Goal: Use online tool/utility: Utilize a website feature to perform a specific function

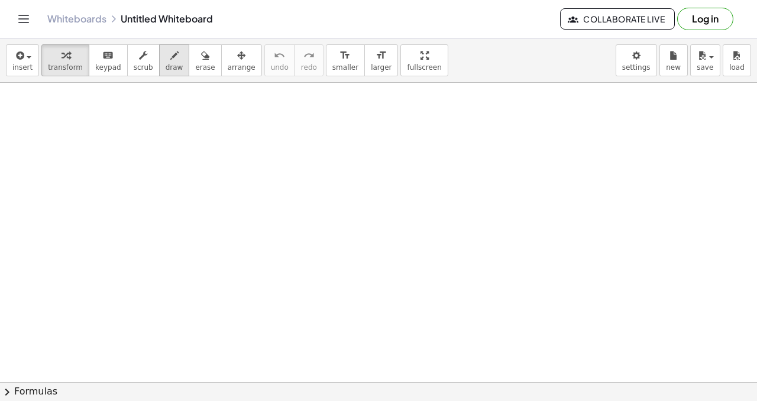
click at [170, 65] on span "draw" at bounding box center [175, 67] width 18 height 8
drag, startPoint x: 296, startPoint y: 140, endPoint x: 291, endPoint y: 135, distance: 7.1
drag, startPoint x: 290, startPoint y: 144, endPoint x: 301, endPoint y: 142, distance: 11.5
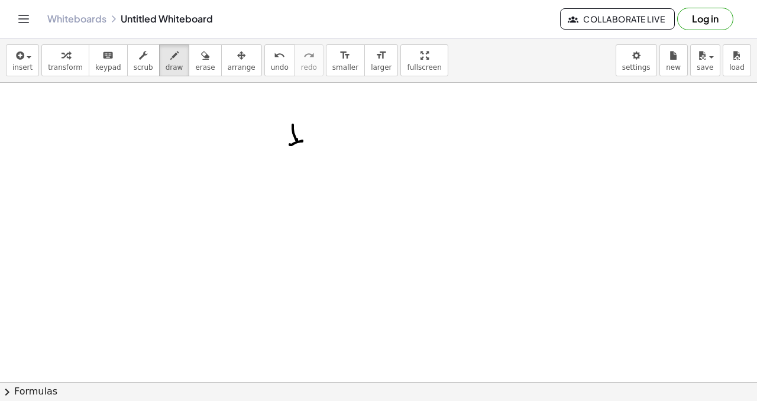
drag, startPoint x: 297, startPoint y: 160, endPoint x: 307, endPoint y: 162, distance: 10.2
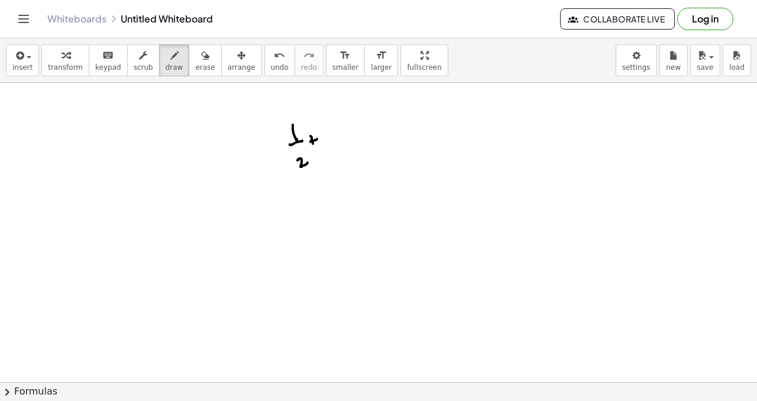
drag, startPoint x: 323, startPoint y: 126, endPoint x: 328, endPoint y: 134, distance: 9.5
drag, startPoint x: 328, startPoint y: 141, endPoint x: 334, endPoint y: 141, distance: 6.5
drag, startPoint x: 330, startPoint y: 153, endPoint x: 333, endPoint y: 145, distance: 8.2
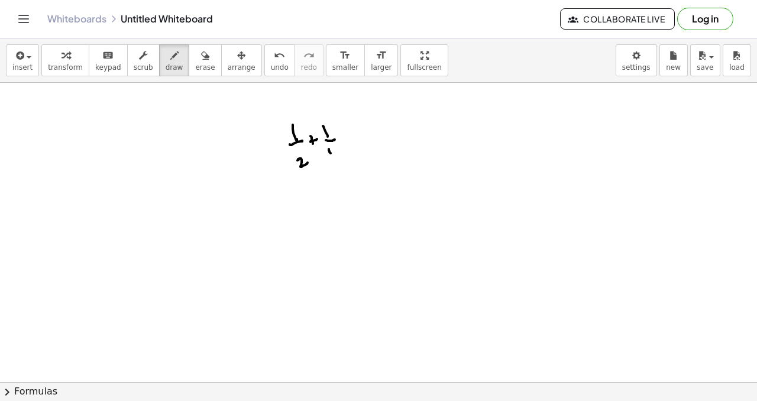
drag, startPoint x: 342, startPoint y: 137, endPoint x: 344, endPoint y: 146, distance: 9.6
drag, startPoint x: 344, startPoint y: 146, endPoint x: 352, endPoint y: 142, distance: 8.7
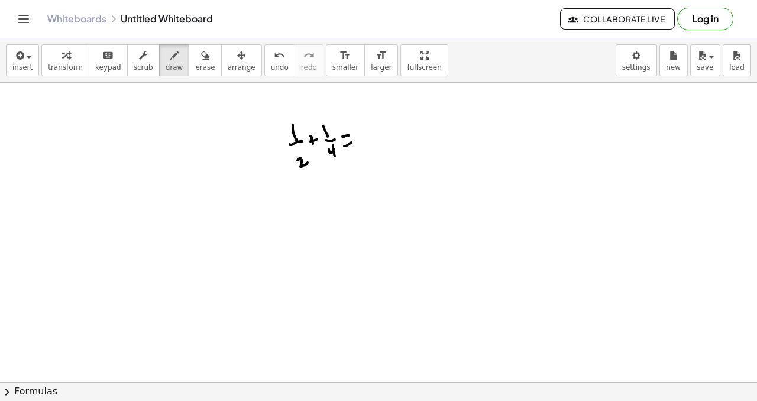
drag, startPoint x: 375, startPoint y: 122, endPoint x: 381, endPoint y: 121, distance: 6.2
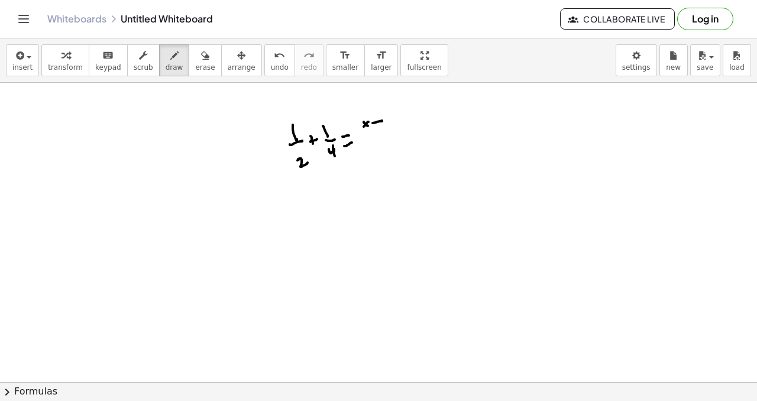
drag, startPoint x: 385, startPoint y: 116, endPoint x: 387, endPoint y: 125, distance: 9.6
drag, startPoint x: 361, startPoint y: 134, endPoint x: 393, endPoint y: 129, distance: 31.7
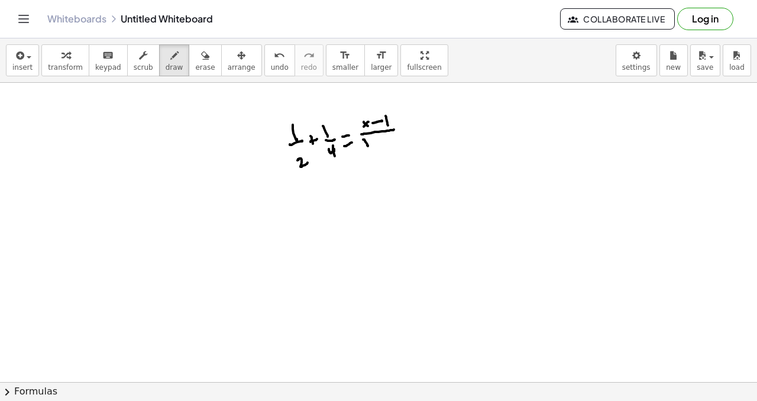
drag, startPoint x: 366, startPoint y: 140, endPoint x: 369, endPoint y: 126, distance: 14.5
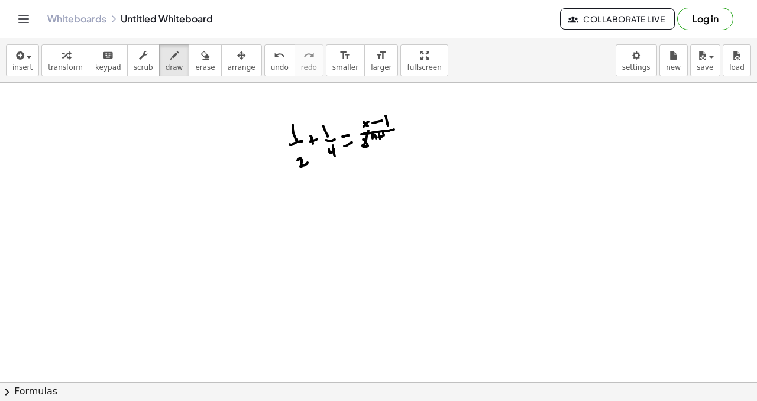
drag, startPoint x: 394, startPoint y: 138, endPoint x: 398, endPoint y: 145, distance: 7.9
drag, startPoint x: 394, startPoint y: 139, endPoint x: 404, endPoint y: 144, distance: 11.4
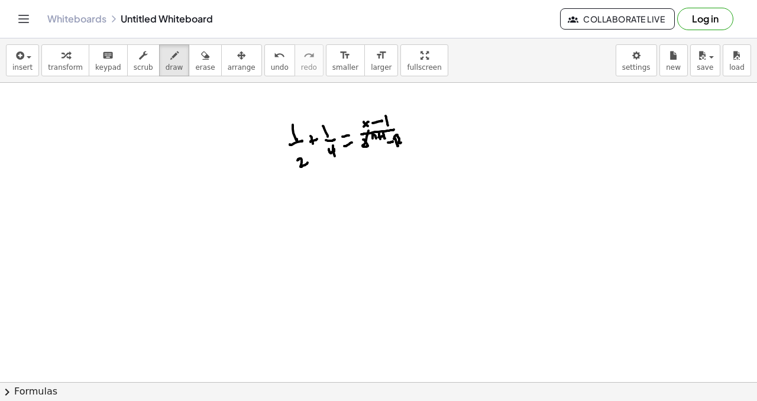
drag, startPoint x: 363, startPoint y: 118, endPoint x: 372, endPoint y: 124, distance: 10.9
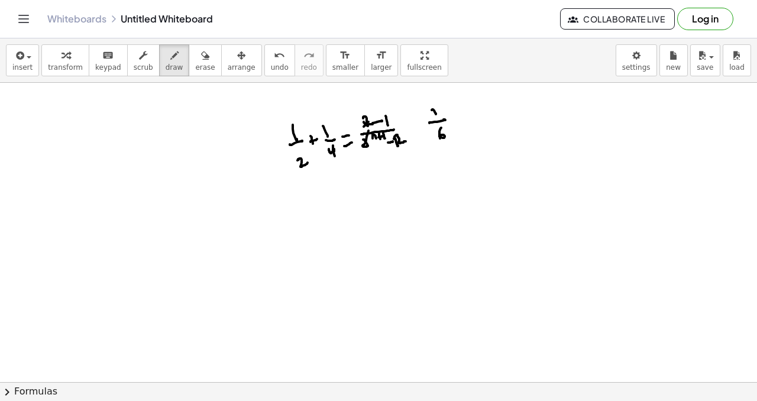
drag, startPoint x: 441, startPoint y: 128, endPoint x: 440, endPoint y: 136, distance: 8.4
click at [201, 60] on icon "button" at bounding box center [205, 55] width 8 height 14
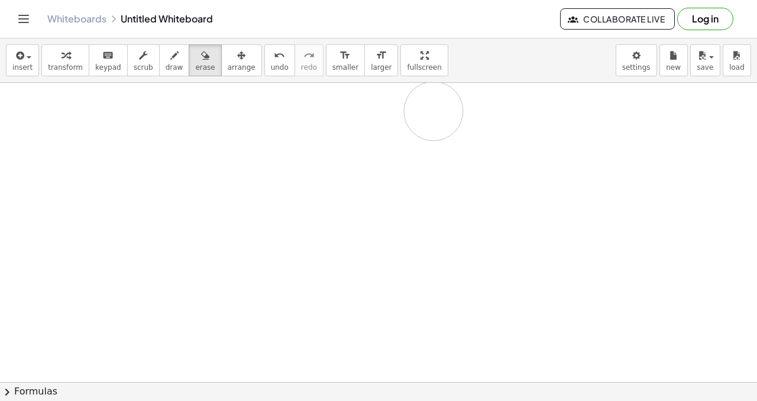
drag, startPoint x: 297, startPoint y: 135, endPoint x: 409, endPoint y: 137, distance: 112.4
click at [152, 64] on button "scrub" at bounding box center [143, 60] width 33 height 32
click at [170, 61] on icon "button" at bounding box center [174, 55] width 8 height 14
drag, startPoint x: 140, startPoint y: 102, endPoint x: 148, endPoint y: 101, distance: 8.4
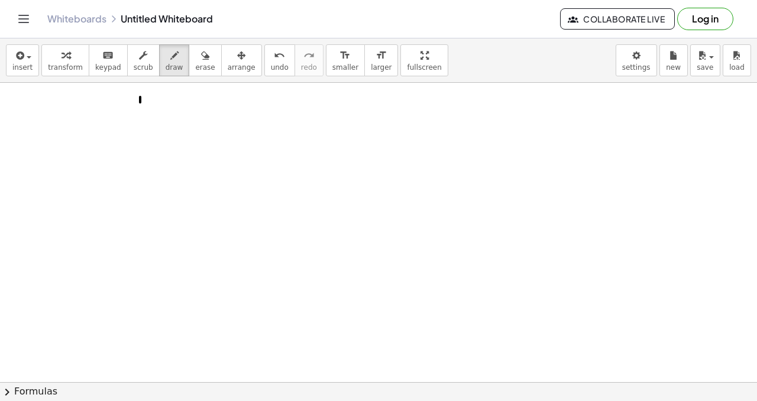
drag, startPoint x: 172, startPoint y: 99, endPoint x: 176, endPoint y: 105, distance: 7.4
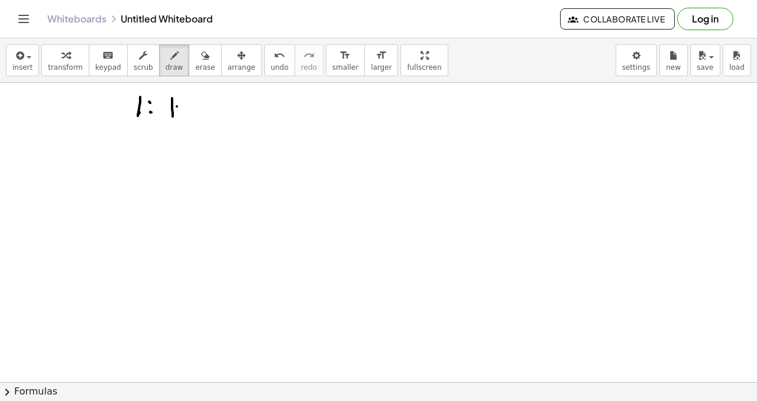
drag, startPoint x: 177, startPoint y: 106, endPoint x: 188, endPoint y: 102, distance: 12.0
drag, startPoint x: 194, startPoint y: 102, endPoint x: 194, endPoint y: 113, distance: 10.6
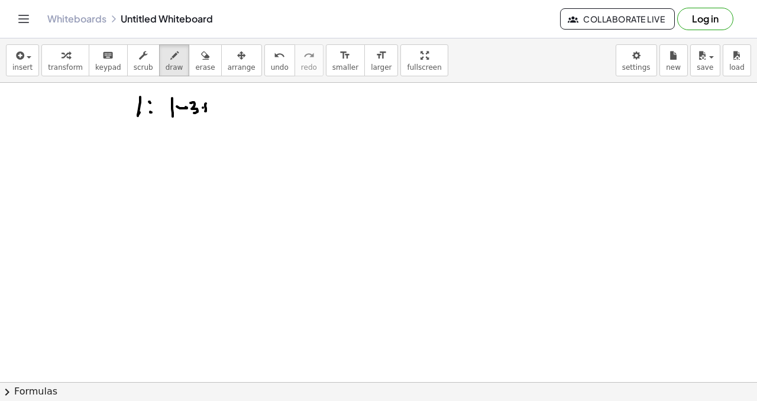
drag, startPoint x: 219, startPoint y: 103, endPoint x: 222, endPoint y: 121, distance: 17.9
drag, startPoint x: 231, startPoint y: 109, endPoint x: 236, endPoint y: 107, distance: 6.4
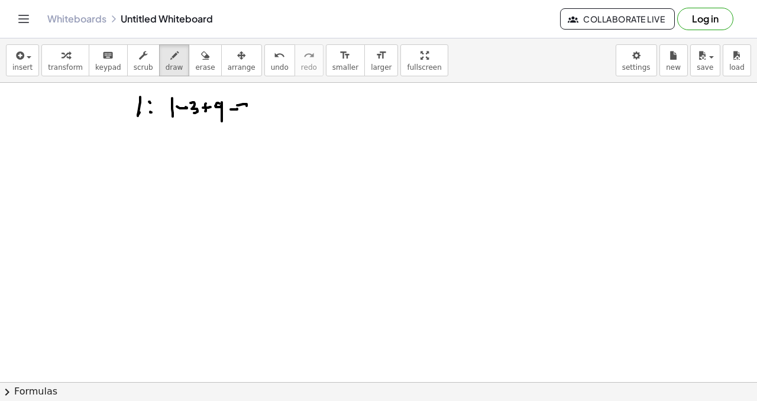
drag, startPoint x: 241, startPoint y: 105, endPoint x: 249, endPoint y: 111, distance: 10.5
drag, startPoint x: 260, startPoint y: 107, endPoint x: 254, endPoint y: 112, distance: 7.6
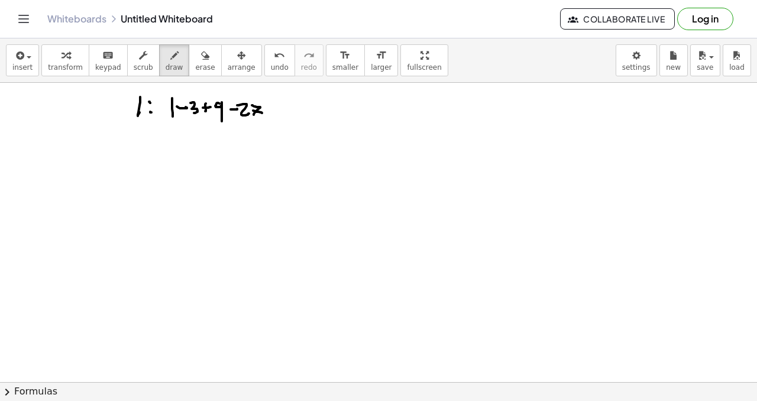
drag, startPoint x: 269, startPoint y: 109, endPoint x: 268, endPoint y: 115, distance: 6.0
drag, startPoint x: 277, startPoint y: 108, endPoint x: 284, endPoint y: 106, distance: 7.3
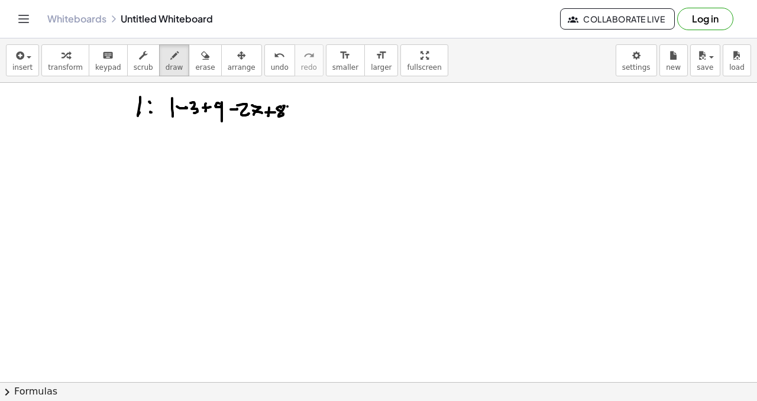
drag, startPoint x: 287, startPoint y: 106, endPoint x: 292, endPoint y: 111, distance: 6.7
drag, startPoint x: 324, startPoint y: 108, endPoint x: 326, endPoint y: 102, distance: 6.2
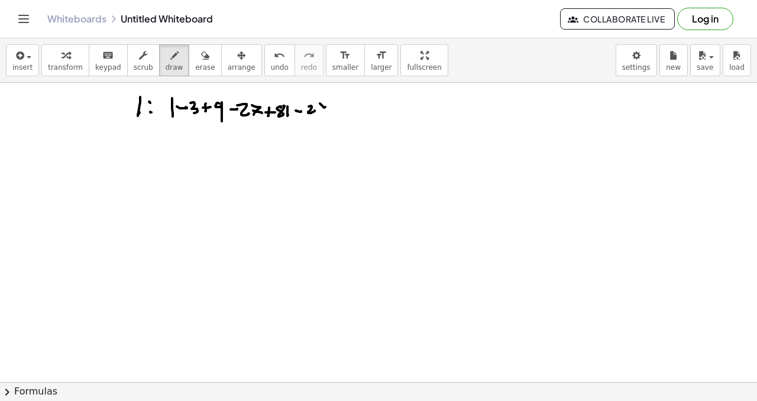
drag, startPoint x: 335, startPoint y: 105, endPoint x: 338, endPoint y: 112, distance: 7.5
drag, startPoint x: 349, startPoint y: 105, endPoint x: 345, endPoint y: 112, distance: 8.5
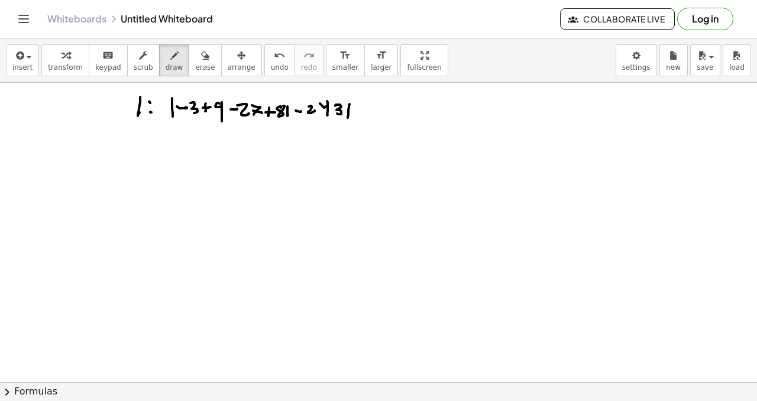
drag, startPoint x: 345, startPoint y: 112, endPoint x: 352, endPoint y: 109, distance: 7.5
drag, startPoint x: 365, startPoint y: 104, endPoint x: 363, endPoint y: 113, distance: 9.2
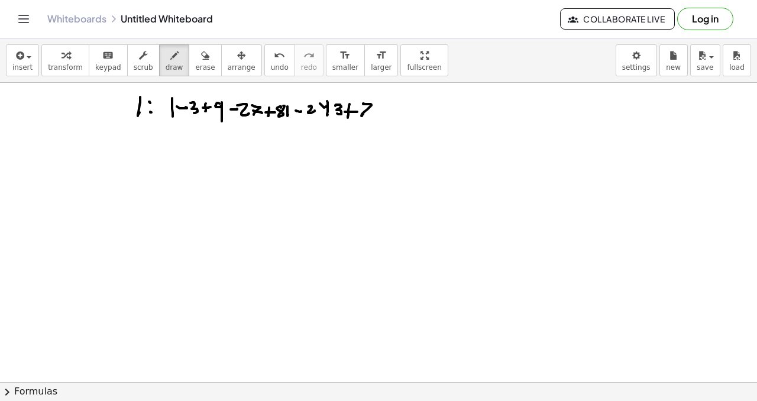
drag, startPoint x: 376, startPoint y: 105, endPoint x: 381, endPoint y: 114, distance: 9.5
drag, startPoint x: 387, startPoint y: 108, endPoint x: 381, endPoint y: 119, distance: 13.5
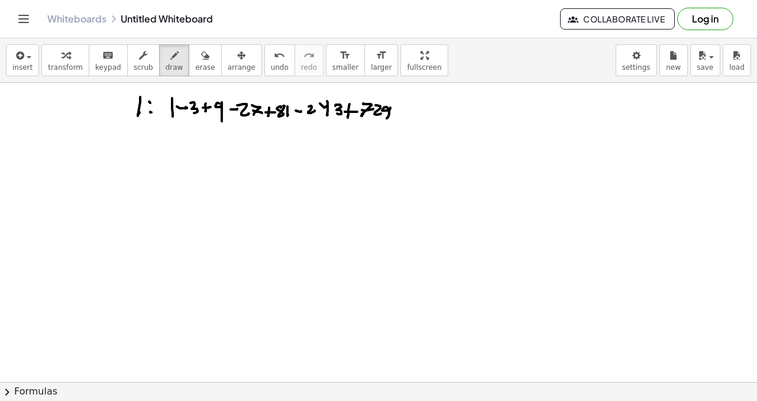
drag, startPoint x: 173, startPoint y: 120, endPoint x: 170, endPoint y: 127, distance: 6.9
drag, startPoint x: 151, startPoint y: 144, endPoint x: 166, endPoint y: 139, distance: 16.3
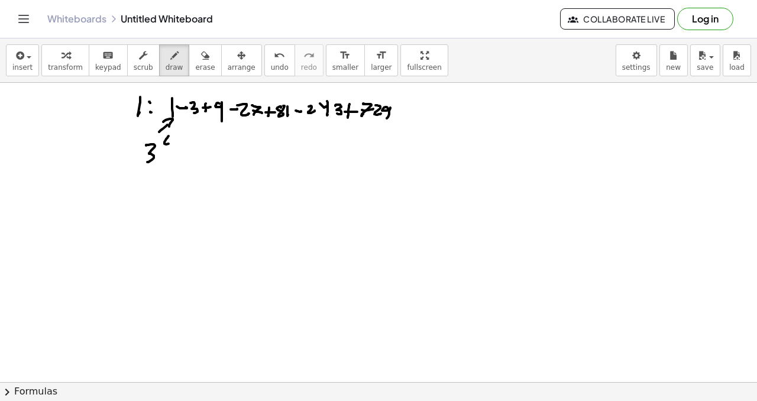
drag, startPoint x: 131, startPoint y: 151, endPoint x: 139, endPoint y: 153, distance: 8.0
drag, startPoint x: 180, startPoint y: 153, endPoint x: 188, endPoint y: 153, distance: 8.3
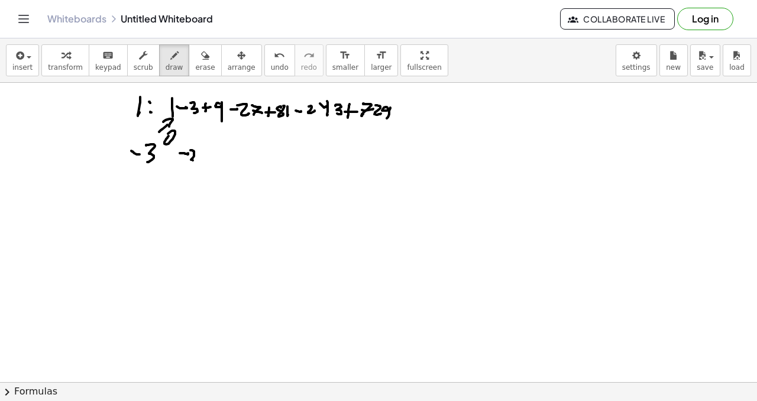
drag, startPoint x: 191, startPoint y: 150, endPoint x: 191, endPoint y: 160, distance: 9.5
drag, startPoint x: 212, startPoint y: 155, endPoint x: 222, endPoint y: 157, distance: 9.6
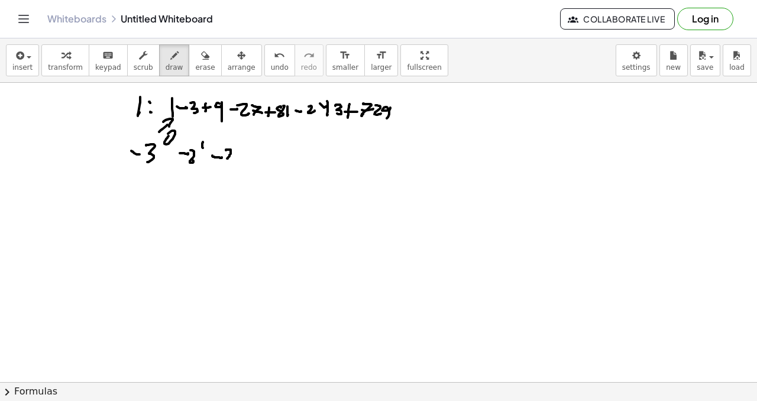
drag, startPoint x: 226, startPoint y: 150, endPoint x: 228, endPoint y: 159, distance: 9.6
drag, startPoint x: 238, startPoint y: 142, endPoint x: 243, endPoint y: 148, distance: 8.0
drag, startPoint x: 208, startPoint y: 151, endPoint x: 215, endPoint y: 166, distance: 16.7
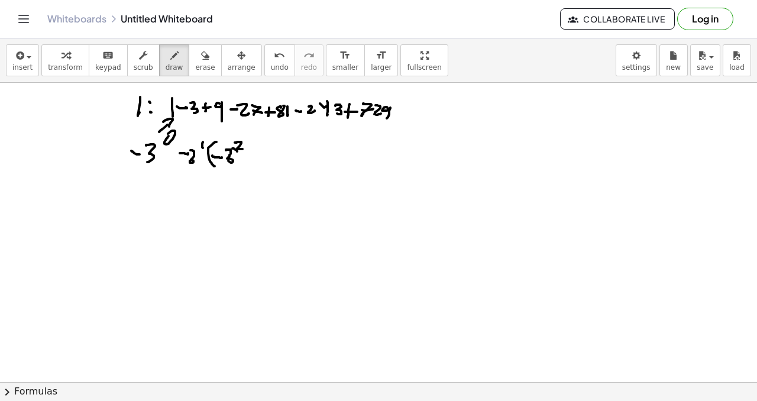
drag, startPoint x: 234, startPoint y: 148, endPoint x: 231, endPoint y: 164, distance: 16.1
drag, startPoint x: 186, startPoint y: 143, endPoint x: 184, endPoint y: 160, distance: 17.2
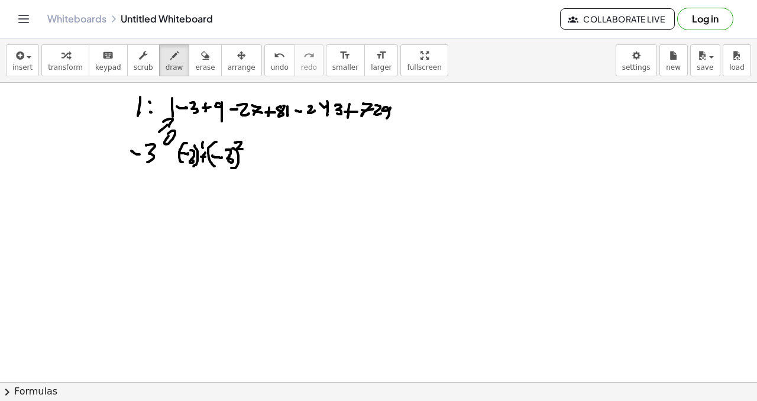
drag, startPoint x: 195, startPoint y: 145, endPoint x: 187, endPoint y: 150, distance: 8.2
drag
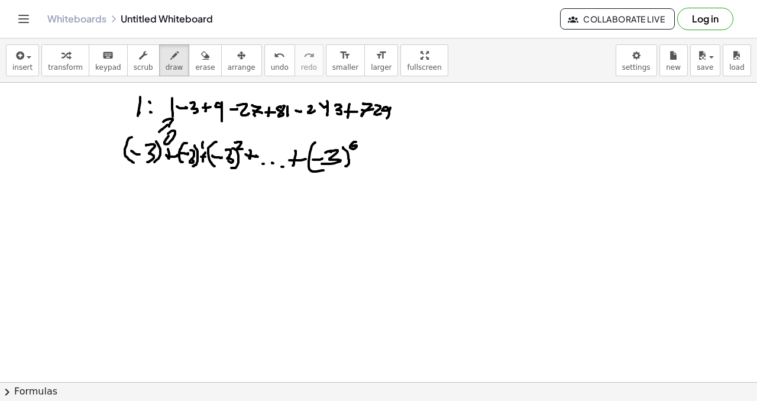
drag, startPoint x: 381, startPoint y: 145, endPoint x: 388, endPoint y: 145, distance: 6.5
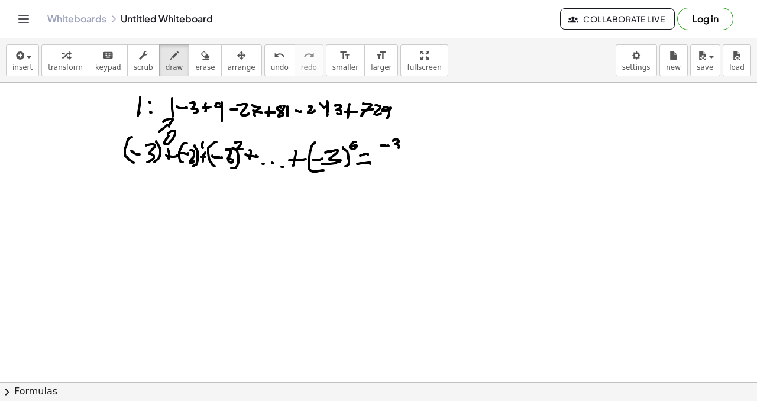
drag, startPoint x: 159, startPoint y: 138, endPoint x: 160, endPoint y: 147, distance: 8.9
drag, startPoint x: 107, startPoint y: 140, endPoint x: 112, endPoint y: 149, distance: 10.6
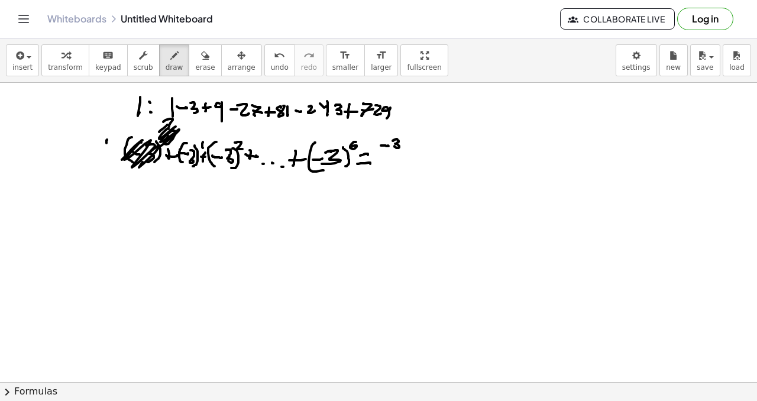
drag, startPoint x: 378, startPoint y: 134, endPoint x: 388, endPoint y: 144, distance: 14.2
drag, startPoint x: 401, startPoint y: 137, endPoint x: 415, endPoint y: 134, distance: 13.8
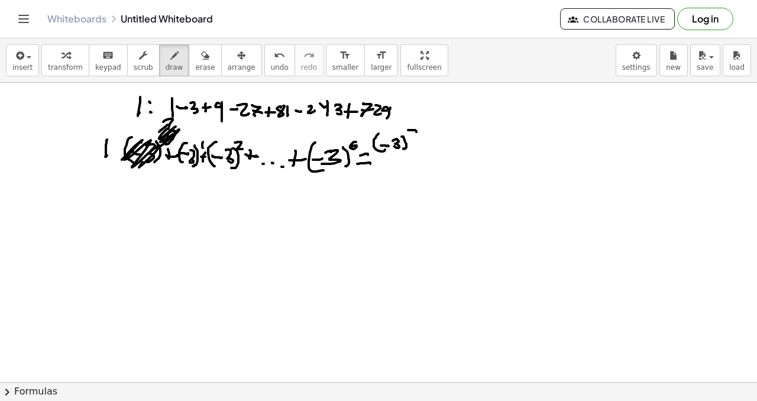
drag, startPoint x: 408, startPoint y: 130, endPoint x: 411, endPoint y: 138, distance: 8.2
drag, startPoint x: 411, startPoint y: 137, endPoint x: 419, endPoint y: 136, distance: 7.1
drag, startPoint x: 424, startPoint y: 142, endPoint x: 435, endPoint y: 143, distance: 10.7
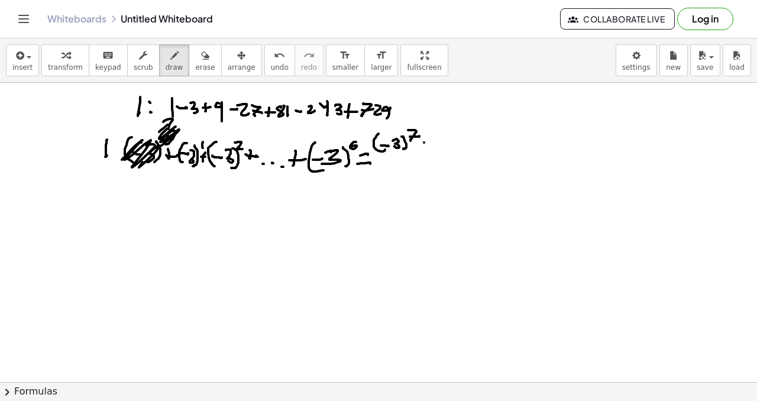
drag, startPoint x: 376, startPoint y: 155, endPoint x: 444, endPoint y: 155, distance: 68.0
drag, startPoint x: 396, startPoint y: 167, endPoint x: 402, endPoint y: 166, distance: 6.0
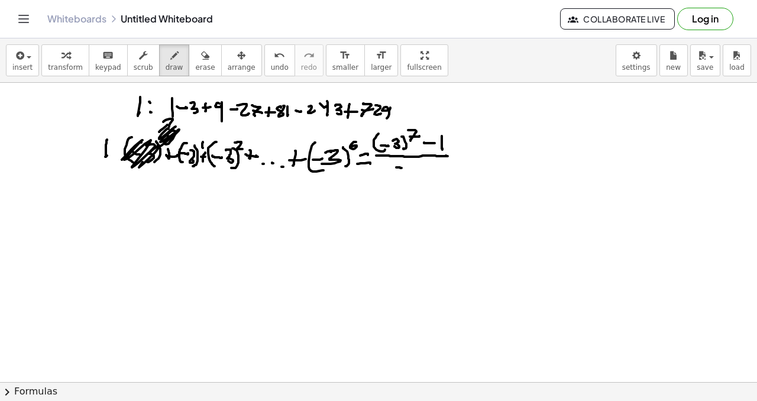
drag, startPoint x: 405, startPoint y: 164, endPoint x: 418, endPoint y: 167, distance: 13.2
drag, startPoint x: 419, startPoint y: 166, endPoint x: 427, endPoint y: 166, distance: 8.3
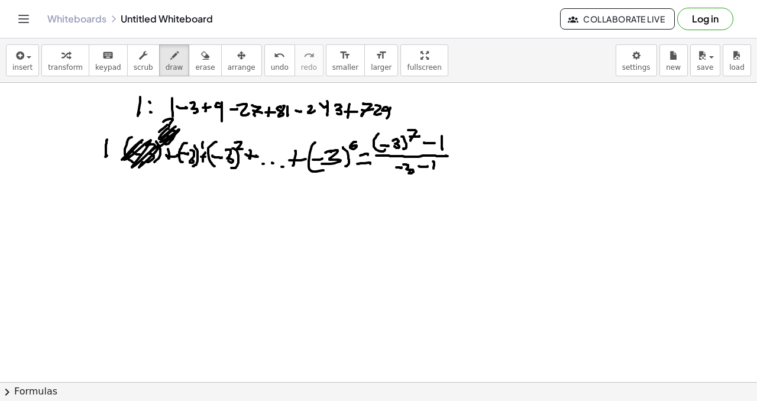
drag, startPoint x: 433, startPoint y: 161, endPoint x: 457, endPoint y: 155, distance: 25.0
drag, startPoint x: 472, startPoint y: 158, endPoint x: 466, endPoint y: 155, distance: 7.1
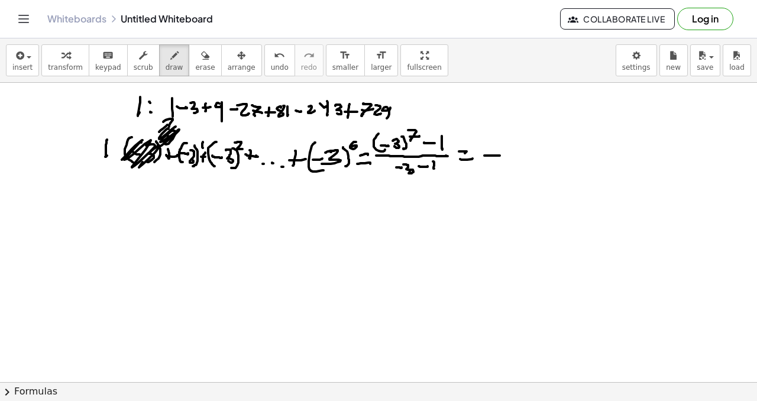
drag, startPoint x: 486, startPoint y: 155, endPoint x: 518, endPoint y: 154, distance: 31.9
drag, startPoint x: 494, startPoint y: 161, endPoint x: 501, endPoint y: 161, distance: 6.5
drag, startPoint x: 500, startPoint y: 170, endPoint x: 491, endPoint y: 167, distance: 9.6
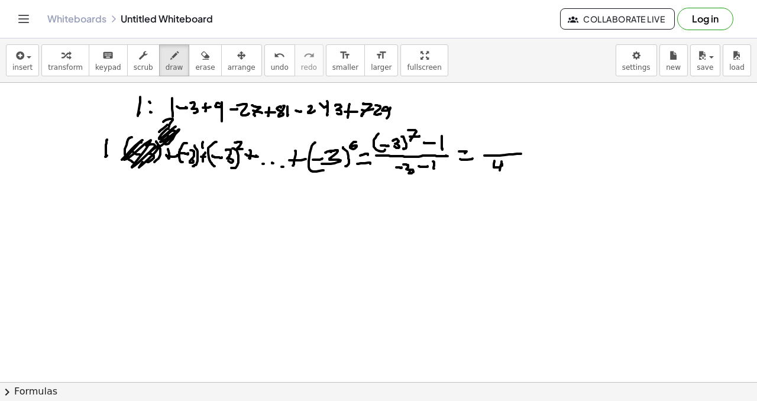
drag, startPoint x: 481, startPoint y: 167, endPoint x: 487, endPoint y: 166, distance: 6.0
drag, startPoint x: 330, startPoint y: 234, endPoint x: 325, endPoint y: 249, distance: 16.3
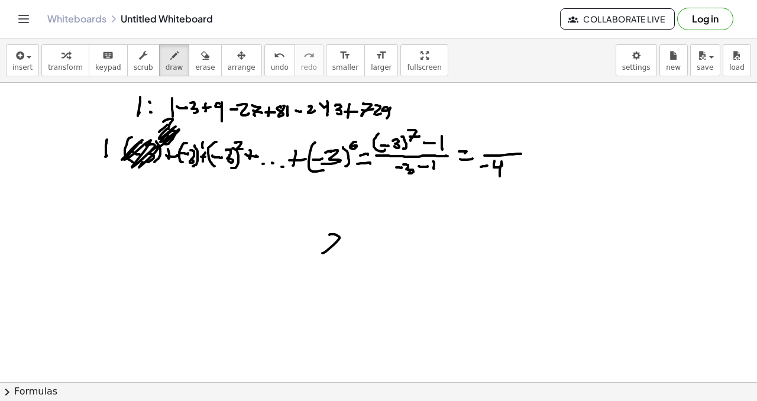
drag, startPoint x: 348, startPoint y: 245, endPoint x: 361, endPoint y: 241, distance: 12.9
drag, startPoint x: 361, startPoint y: 241, endPoint x: 354, endPoint y: 250, distance: 11.0
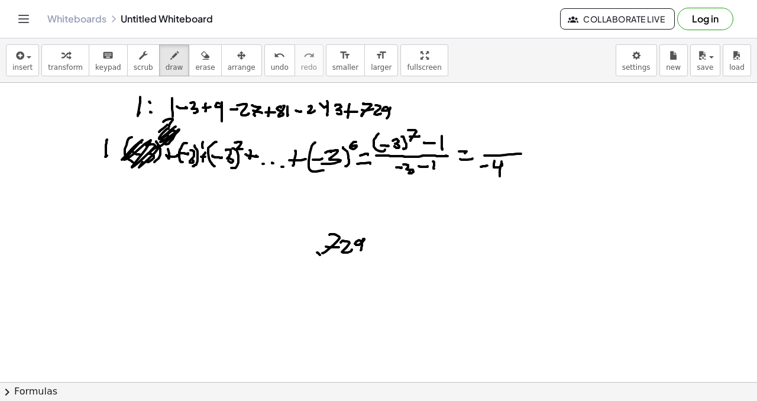
drag, startPoint x: 320, startPoint y: 255, endPoint x: 321, endPoint y: 265, distance: 10.7
drag, startPoint x: 321, startPoint y: 264, endPoint x: 343, endPoint y: 257, distance: 23.0
drag, startPoint x: 343, startPoint y: 257, endPoint x: 346, endPoint y: 268, distance: 11.8
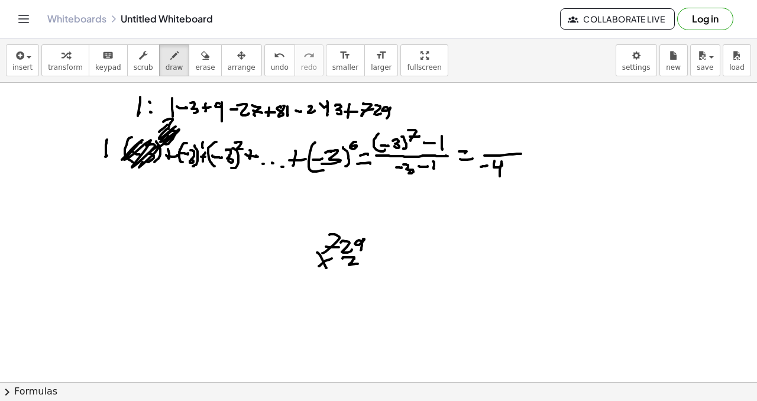
drag, startPoint x: 333, startPoint y: 273, endPoint x: 361, endPoint y: 271, distance: 27.8
drag, startPoint x: 367, startPoint y: 250, endPoint x: 366, endPoint y: 258, distance: 8.4
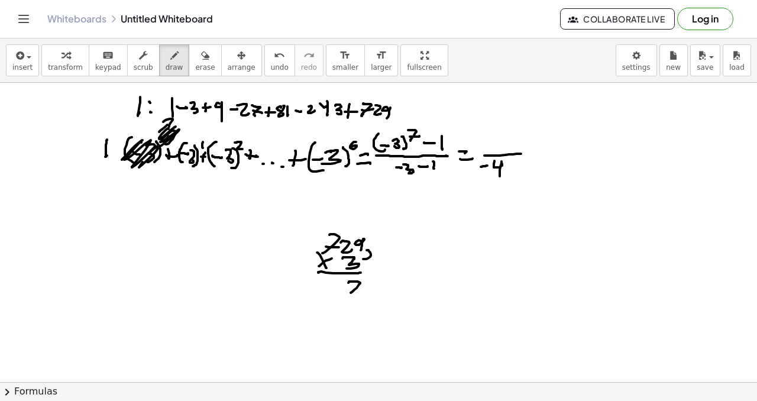
drag, startPoint x: 348, startPoint y: 283, endPoint x: 351, endPoint y: 290, distance: 8.2
drag, startPoint x: 351, startPoint y: 290, endPoint x: 357, endPoint y: 283, distance: 8.9
drag, startPoint x: 343, startPoint y: 226, endPoint x: 351, endPoint y: 234, distance: 10.5
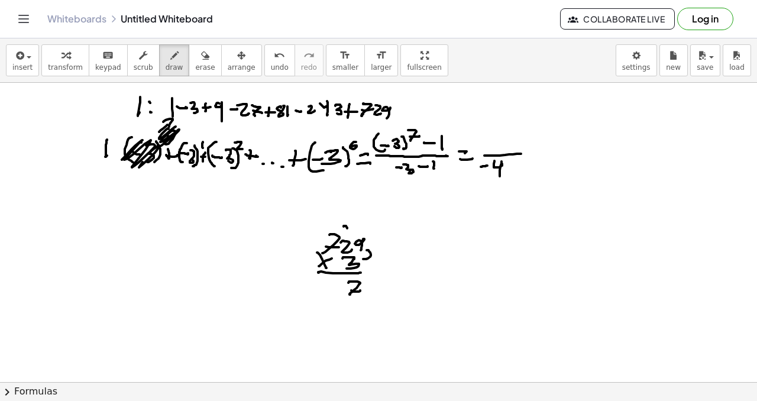
drag, startPoint x: 341, startPoint y: 280, endPoint x: 328, endPoint y: 249, distance: 33.4
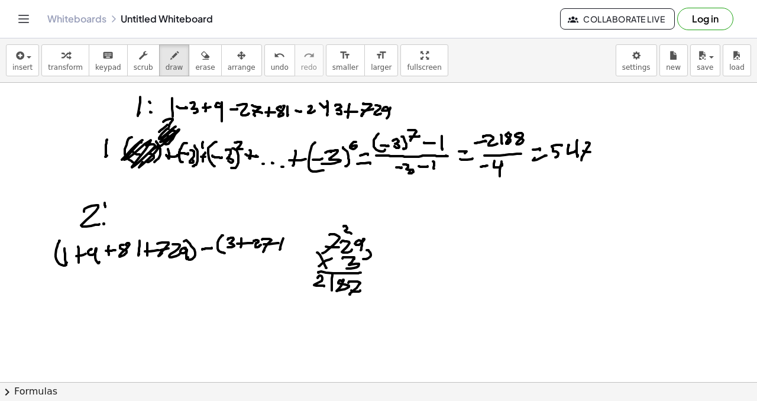
drag, startPoint x: 298, startPoint y: 242, endPoint x: 303, endPoint y: 252, distance: 11.1
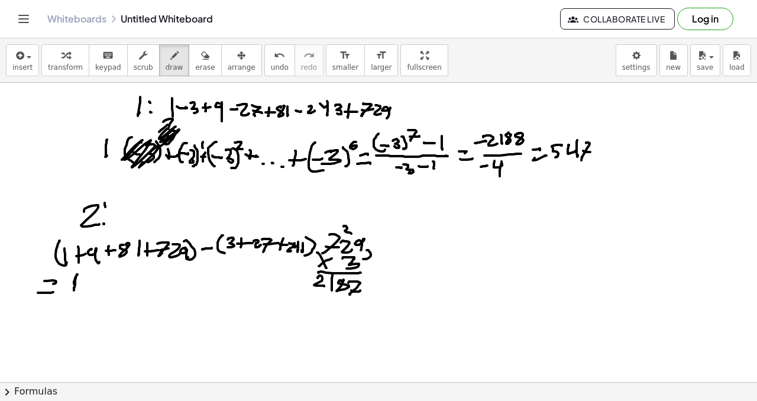
drag, startPoint x: 75, startPoint y: 272, endPoint x: 75, endPoint y: 280, distance: 8.3
drag, startPoint x: 86, startPoint y: 274, endPoint x: 80, endPoint y: 286, distance: 12.7
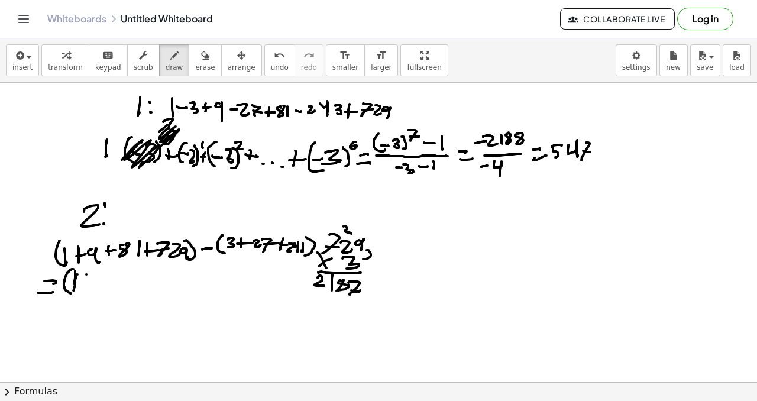
drag, startPoint x: 80, startPoint y: 283, endPoint x: 92, endPoint y: 283, distance: 11.8
drag, startPoint x: 98, startPoint y: 275, endPoint x: 99, endPoint y: 289, distance: 13.6
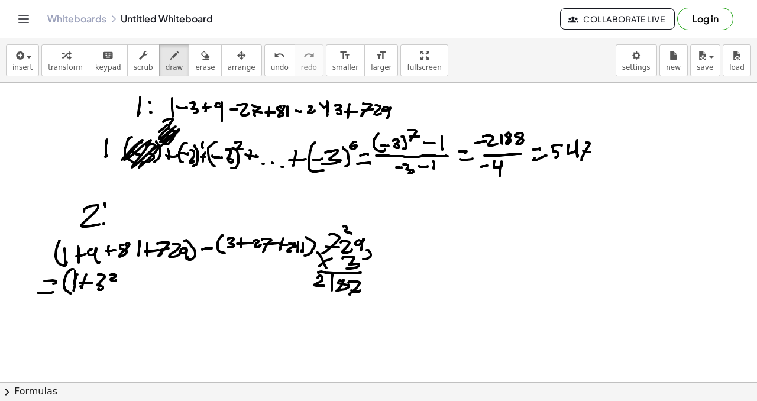
drag, startPoint x: 96, startPoint y: 269, endPoint x: 112, endPoint y: 278, distance: 18.3
drag, startPoint x: 121, startPoint y: 276, endPoint x: 120, endPoint y: 283, distance: 7.7
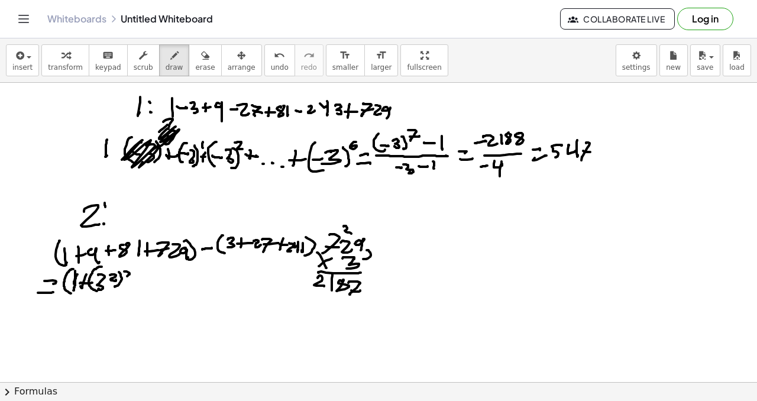
drag, startPoint x: 136, startPoint y: 277, endPoint x: 132, endPoint y: 283, distance: 7.4
drag, startPoint x: 134, startPoint y: 283, endPoint x: 140, endPoint y: 282, distance: 6.0
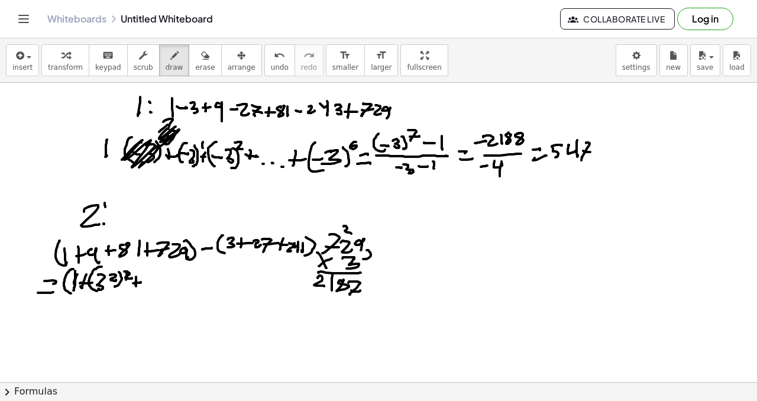
drag, startPoint x: 127, startPoint y: 271, endPoint x: 126, endPoint y: 278, distance: 6.6
drag, startPoint x: 147, startPoint y: 272, endPoint x: 148, endPoint y: 285, distance: 13.1
drag, startPoint x: 148, startPoint y: 280, endPoint x: 157, endPoint y: 283, distance: 8.8
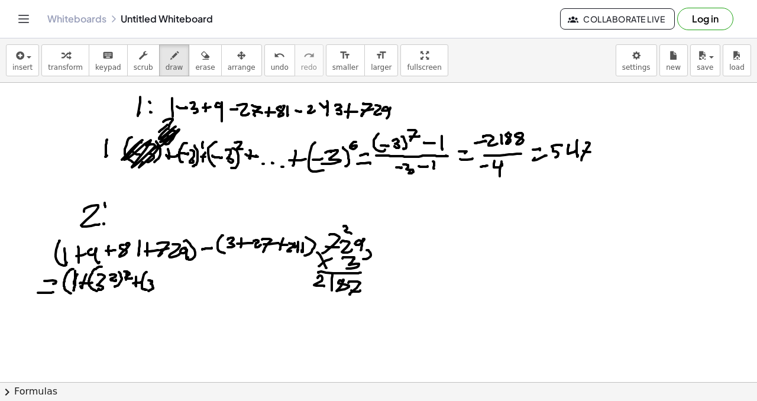
drag, startPoint x: 160, startPoint y: 272, endPoint x: 160, endPoint y: 290, distance: 18.3
drag, startPoint x: 167, startPoint y: 272, endPoint x: 166, endPoint y: 280, distance: 8.3
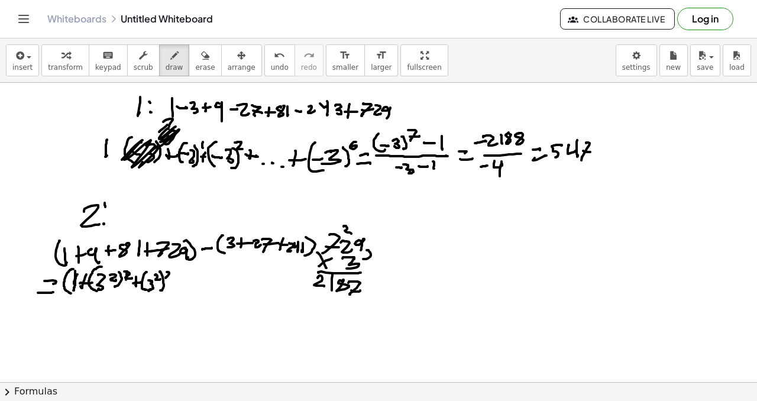
drag, startPoint x: 176, startPoint y: 283, endPoint x: 184, endPoint y: 281, distance: 8.5
drag, startPoint x: 187, startPoint y: 273, endPoint x: 190, endPoint y: 288, distance: 15.0
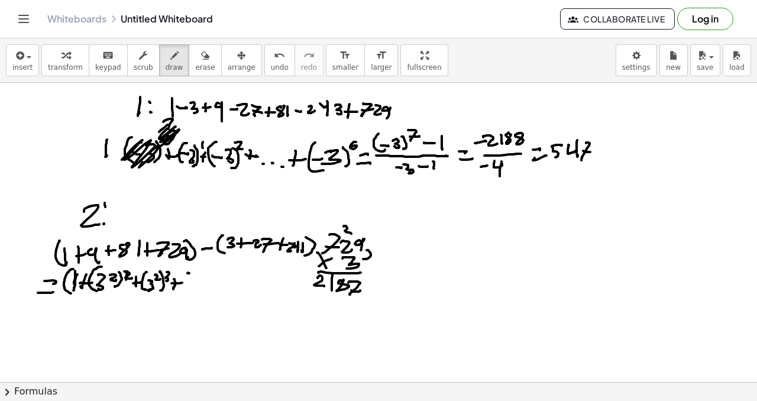
drag, startPoint x: 190, startPoint y: 280, endPoint x: 192, endPoint y: 286, distance: 6.2
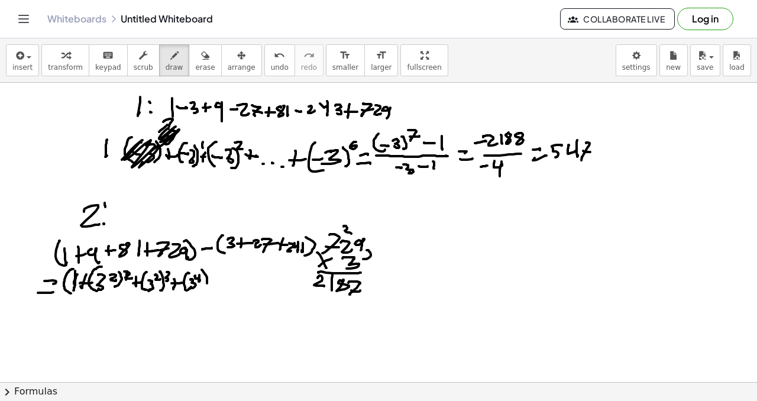
drag, startPoint x: 203, startPoint y: 272, endPoint x: 203, endPoint y: 288, distance: 16.0
drag, startPoint x: 212, startPoint y: 266, endPoint x: 215, endPoint y: 273, distance: 7.7
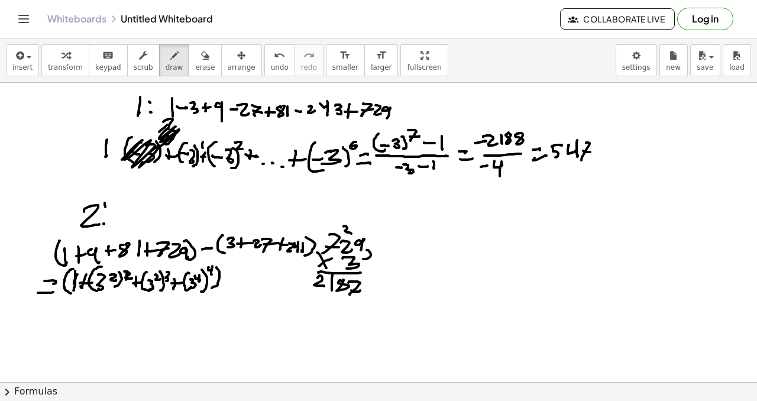
drag, startPoint x: 218, startPoint y: 269, endPoint x: 213, endPoint y: 287, distance: 18.8
drag, startPoint x: 243, startPoint y: 270, endPoint x: 244, endPoint y: 287, distance: 16.6
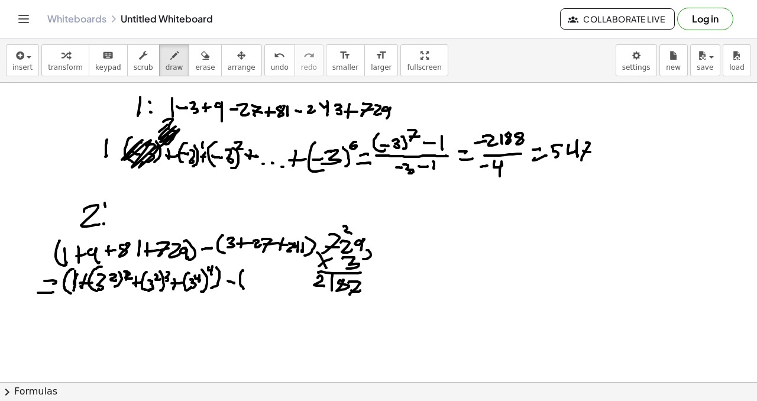
drag, startPoint x: 247, startPoint y: 278, endPoint x: 243, endPoint y: 268, distance: 10.9
drag, startPoint x: 251, startPoint y: 274, endPoint x: 260, endPoint y: 282, distance: 12.1
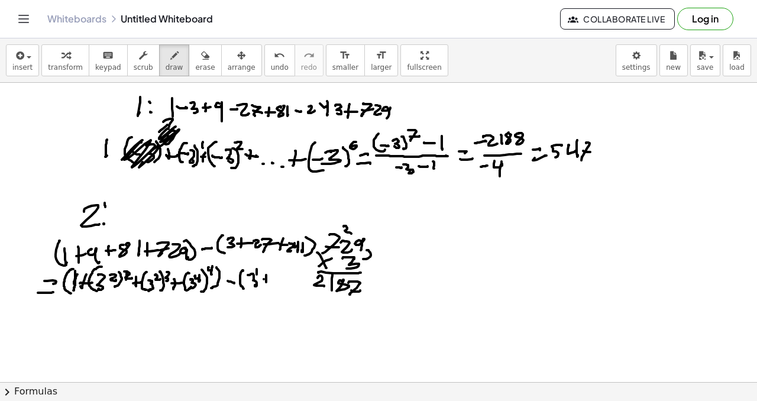
drag, startPoint x: 273, startPoint y: 277, endPoint x: 272, endPoint y: 285, distance: 7.8
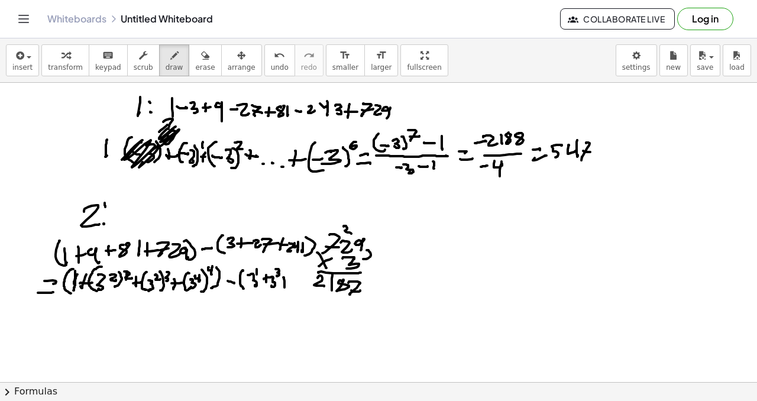
drag, startPoint x: 284, startPoint y: 281, endPoint x: 291, endPoint y: 278, distance: 8.2
drag, startPoint x: 293, startPoint y: 276, endPoint x: 297, endPoint y: 285, distance: 10.3
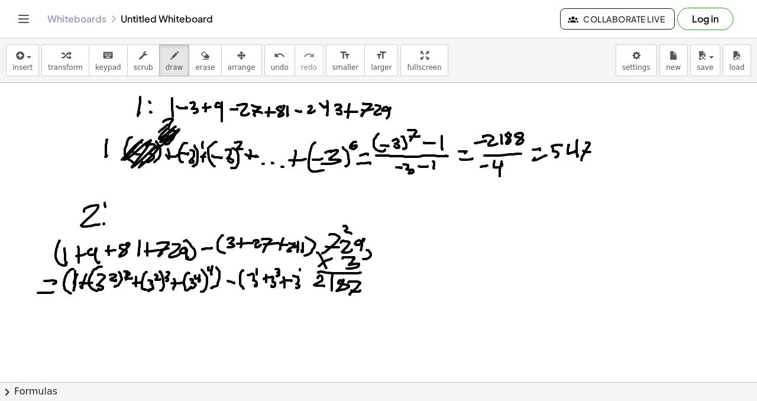
drag, startPoint x: 302, startPoint y: 267, endPoint x: 300, endPoint y: 277, distance: 10.9
drag, startPoint x: 309, startPoint y: 271, endPoint x: 305, endPoint y: 290, distance: 19.2
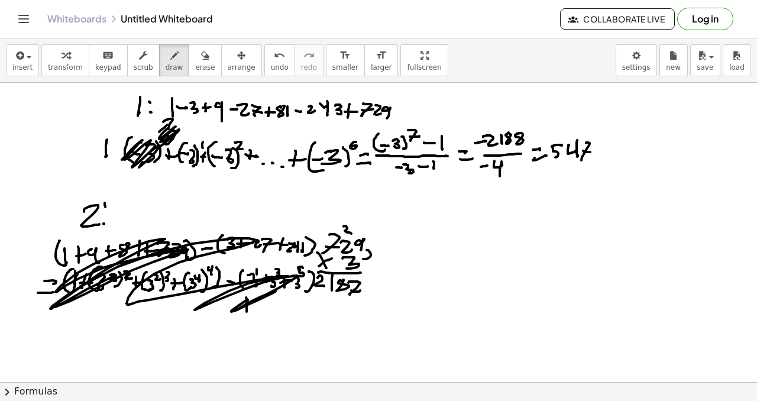
drag, startPoint x: 247, startPoint y: 300, endPoint x: 184, endPoint y: 251, distance: 78.8
click at [196, 62] on button "erase" at bounding box center [205, 60] width 33 height 32
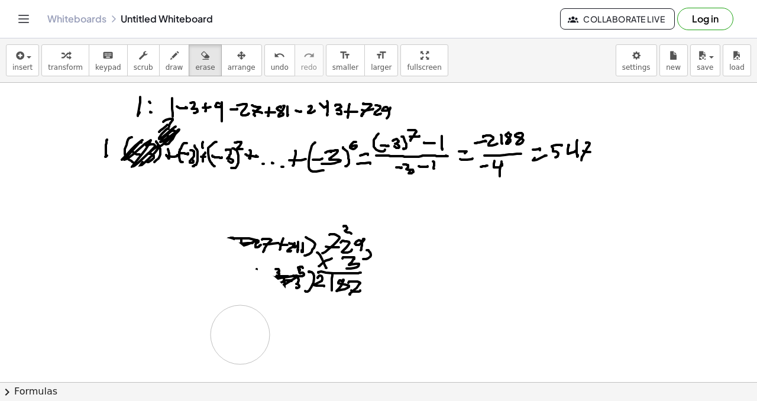
drag, startPoint x: 52, startPoint y: 255, endPoint x: 225, endPoint y: 276, distance: 174.5
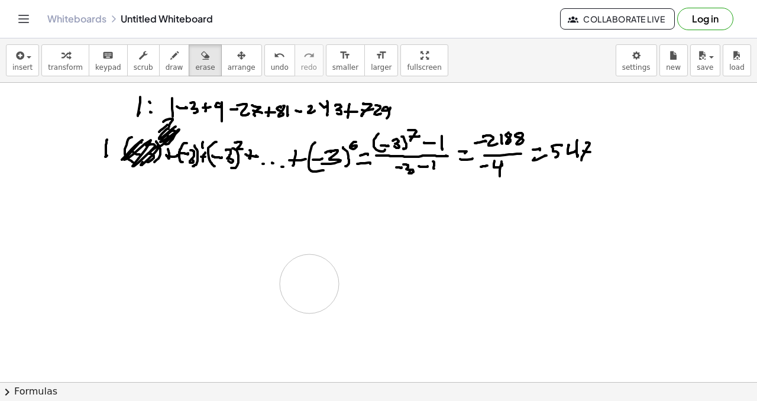
drag, startPoint x: 243, startPoint y: 234, endPoint x: 297, endPoint y: 221, distance: 55.9
click at [178, 58] on button "draw" at bounding box center [174, 60] width 31 height 32
drag, startPoint x: 139, startPoint y: 224, endPoint x: 135, endPoint y: 242, distance: 18.2
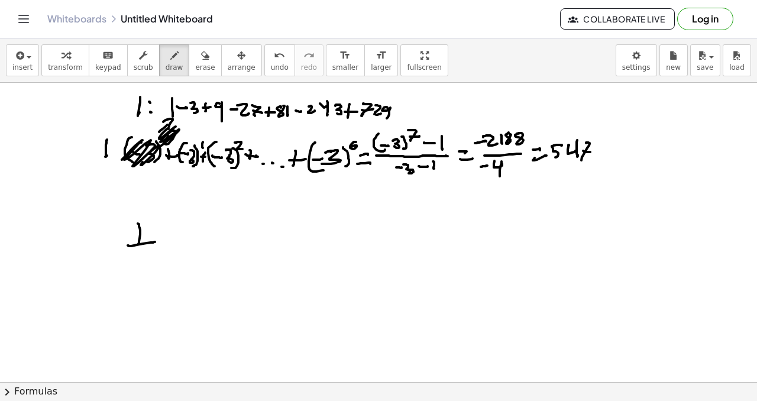
drag, startPoint x: 129, startPoint y: 246, endPoint x: 155, endPoint y: 242, distance: 25.8
drag, startPoint x: 135, startPoint y: 258, endPoint x: 155, endPoint y: 247, distance: 23.0
drag, startPoint x: 167, startPoint y: 235, endPoint x: 165, endPoint y: 246, distance: 10.8
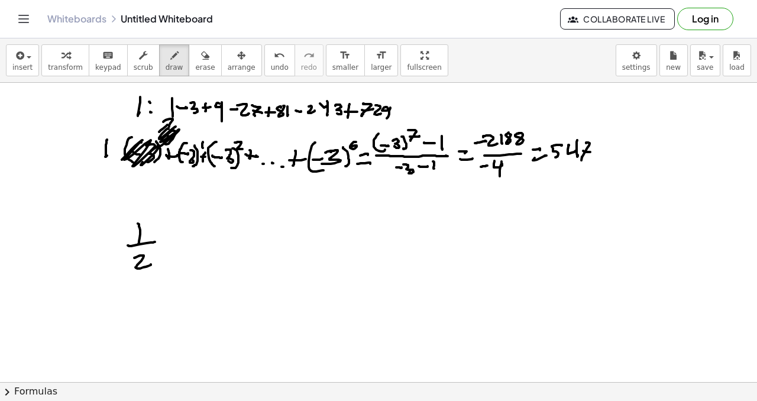
drag, startPoint x: 163, startPoint y: 245, endPoint x: 181, endPoint y: 232, distance: 22.3
drag, startPoint x: 190, startPoint y: 222, endPoint x: 190, endPoint y: 237, distance: 14.8
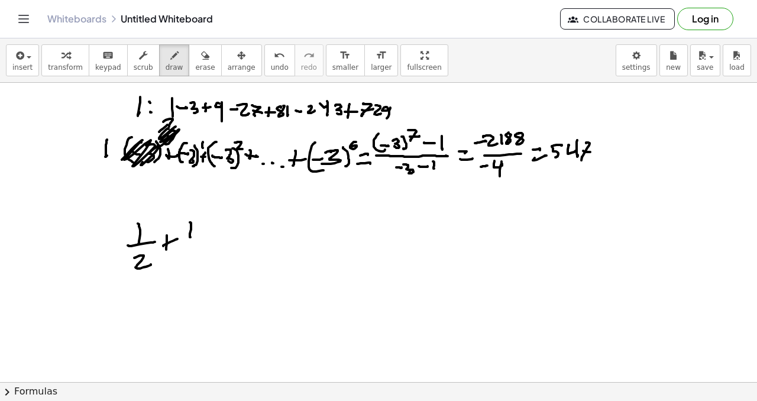
drag, startPoint x: 189, startPoint y: 258, endPoint x: 197, endPoint y: 249, distance: 11.7
drag, startPoint x: 197, startPoint y: 249, endPoint x: 198, endPoint y: 264, distance: 15.4
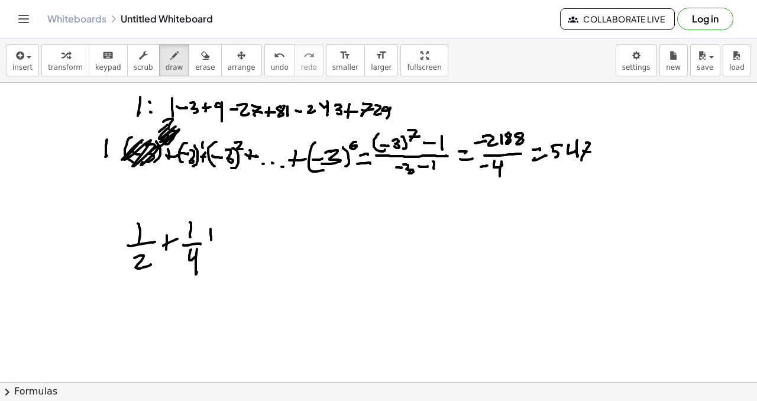
drag, startPoint x: 210, startPoint y: 229, endPoint x: 210, endPoint y: 239, distance: 10.1
drag, startPoint x: 207, startPoint y: 237, endPoint x: 218, endPoint y: 235, distance: 10.8
drag, startPoint x: 228, startPoint y: 242, endPoint x: 245, endPoint y: 242, distance: 17.2
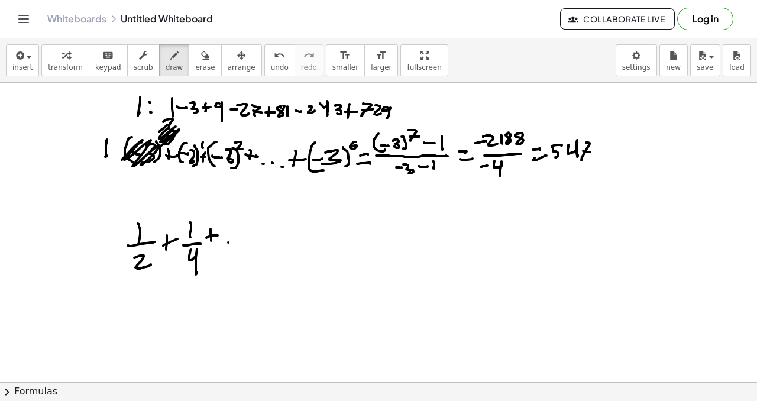
drag, startPoint x: 270, startPoint y: 230, endPoint x: 270, endPoint y: 242, distance: 11.8
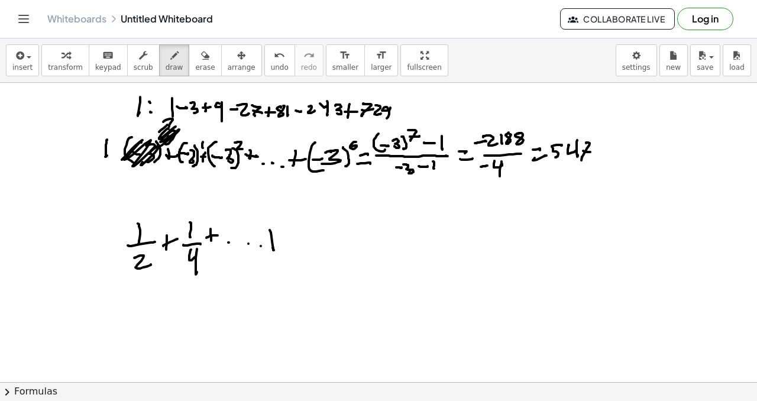
drag, startPoint x: 268, startPoint y: 237, endPoint x: 285, endPoint y: 232, distance: 17.8
drag, startPoint x: 298, startPoint y: 222, endPoint x: 299, endPoint y: 234, distance: 12.5
drag, startPoint x: 306, startPoint y: 242, endPoint x: 314, endPoint y: 244, distance: 7.8
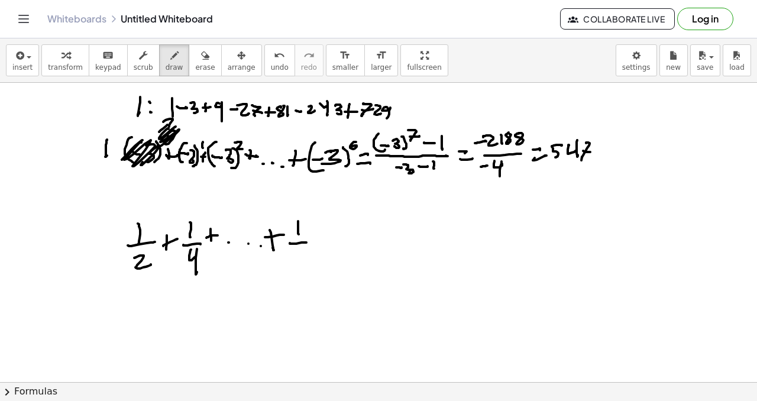
drag, startPoint x: 290, startPoint y: 261, endPoint x: 299, endPoint y: 271, distance: 13.4
drag, startPoint x: 300, startPoint y: 253, endPoint x: 309, endPoint y: 256, distance: 8.8
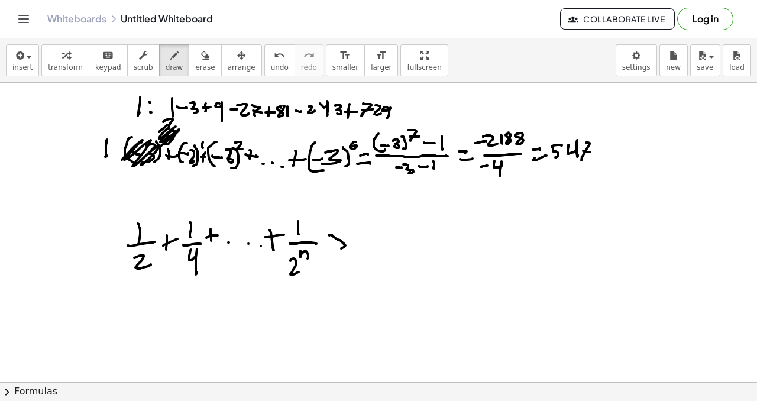
drag, startPoint x: 329, startPoint y: 235, endPoint x: 334, endPoint y: 256, distance: 21.2
drag, startPoint x: 332, startPoint y: 264, endPoint x: 351, endPoint y: 257, distance: 19.7
drag, startPoint x: 361, startPoint y: 229, endPoint x: 371, endPoint y: 240, distance: 14.7
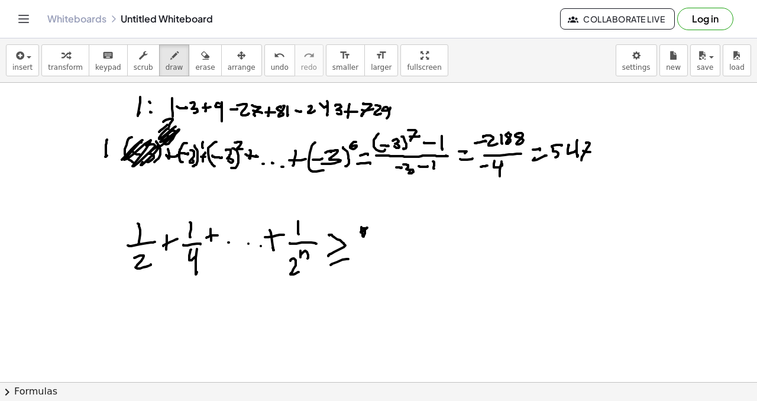
drag, startPoint x: 378, startPoint y: 227, endPoint x: 384, endPoint y: 243, distance: 17.0
drag, startPoint x: 347, startPoint y: 257, endPoint x: 386, endPoint y: 253, distance: 39.2
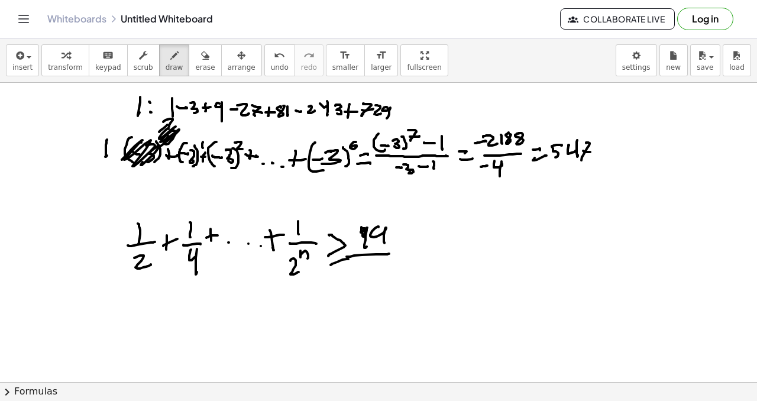
drag, startPoint x: 365, startPoint y: 266, endPoint x: 371, endPoint y: 268, distance: 6.4
drag, startPoint x: 381, startPoint y: 261, endPoint x: 386, endPoint y: 257, distance: 6.7
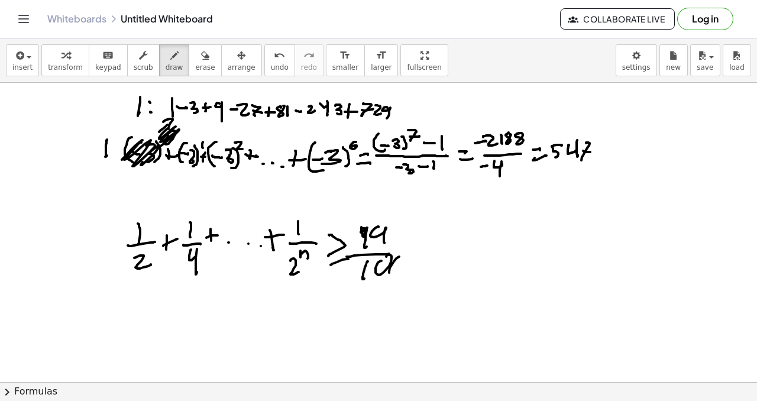
drag, startPoint x: 399, startPoint y: 257, endPoint x: 348, endPoint y: 270, distance: 53.1
drag, startPoint x: 352, startPoint y: 285, endPoint x: 396, endPoint y: 275, distance: 44.3
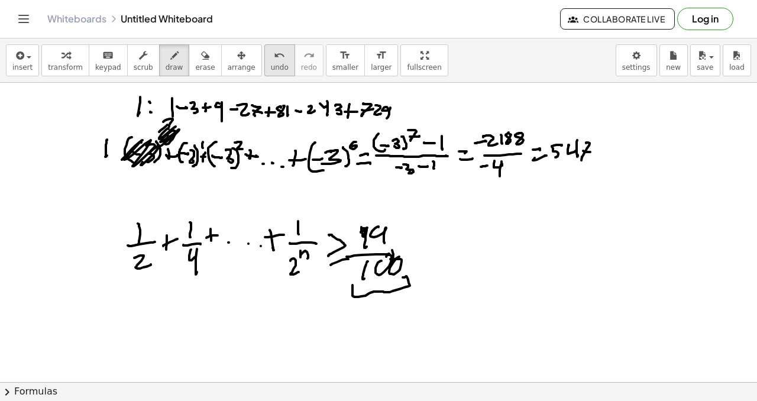
click at [271, 67] on span "undo" at bounding box center [280, 67] width 18 height 8
click at [271, 66] on span "undo" at bounding box center [280, 67] width 18 height 8
drag, startPoint x: 129, startPoint y: 271, endPoint x: 205, endPoint y: 271, distance: 75.7
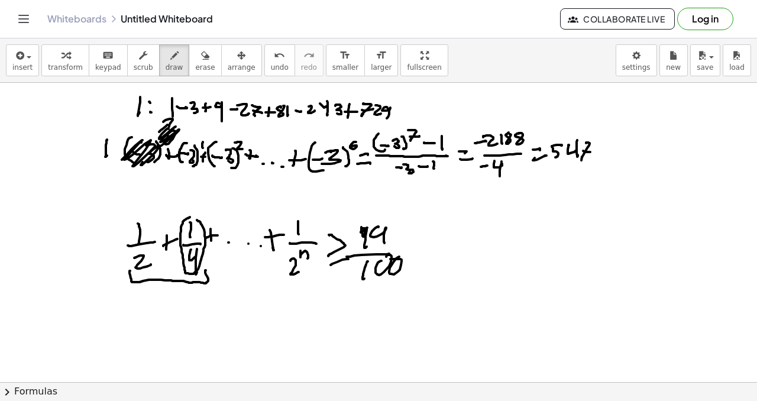
drag, startPoint x: 226, startPoint y: 225, endPoint x: 226, endPoint y: 237, distance: 11.8
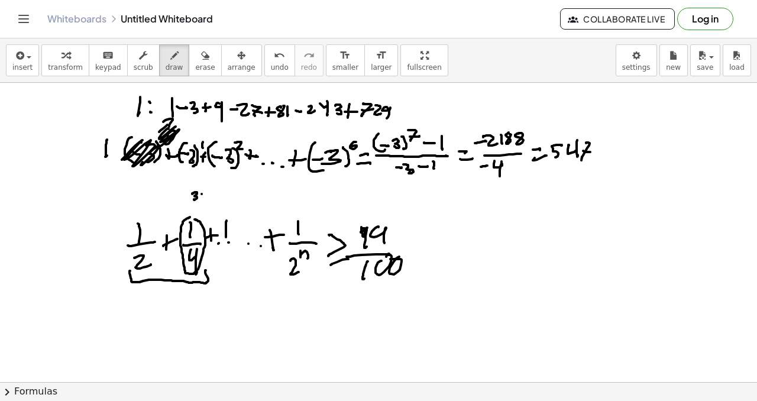
drag, startPoint x: 219, startPoint y: 243, endPoint x: 230, endPoint y: 242, distance: 11.2
drag, startPoint x: 223, startPoint y: 252, endPoint x: 228, endPoint y: 243, distance: 10.1
drag, startPoint x: 221, startPoint y: 196, endPoint x: 221, endPoint y: 205, distance: 8.9
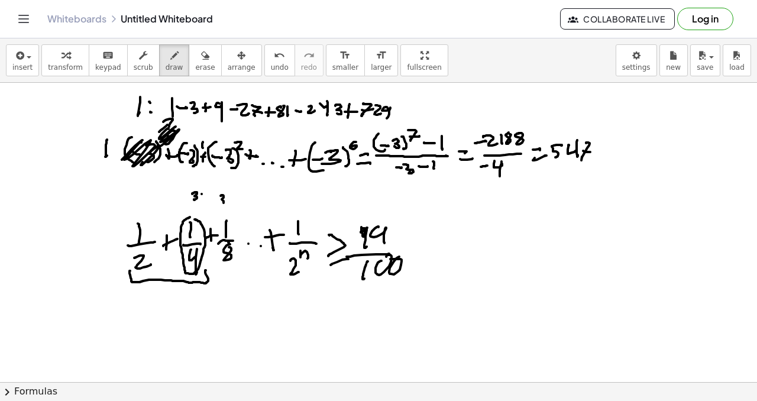
drag, startPoint x: 226, startPoint y: 192, endPoint x: 218, endPoint y: 202, distance: 13.5
drag, startPoint x: 133, startPoint y: 296, endPoint x: 145, endPoint y: 304, distance: 14.1
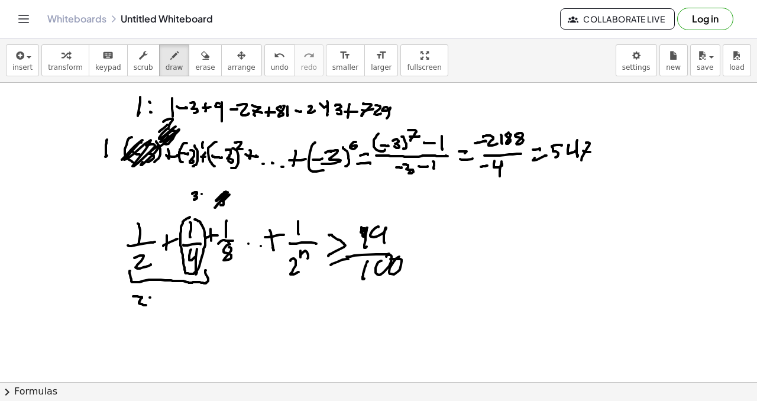
drag, startPoint x: 150, startPoint y: 297, endPoint x: 140, endPoint y: 289, distance: 13.0
drag, startPoint x: 158, startPoint y: 286, endPoint x: 158, endPoint y: 296, distance: 10.6
drag, startPoint x: 154, startPoint y: 300, endPoint x: 164, endPoint y: 302, distance: 9.6
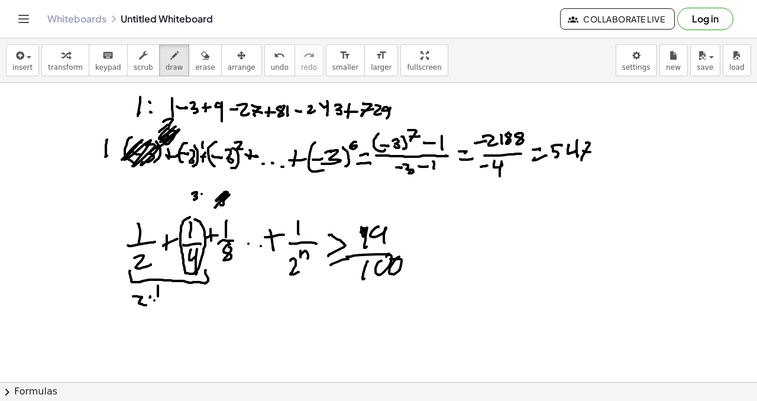
drag, startPoint x: 163, startPoint y: 320, endPoint x: 153, endPoint y: 299, distance: 23.5
drag, startPoint x: 155, startPoint y: 293, endPoint x: 161, endPoint y: 305, distance: 13.2
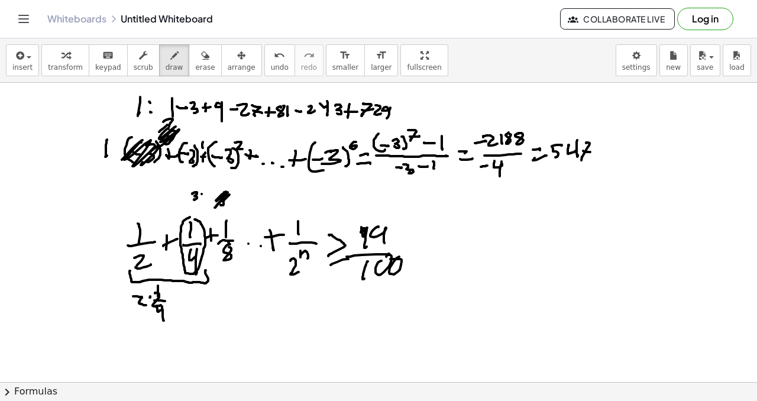
drag, startPoint x: 169, startPoint y: 288, endPoint x: 172, endPoint y: 298, distance: 10.5
drag, startPoint x: 168, startPoint y: 304, endPoint x: 174, endPoint y: 308, distance: 7.4
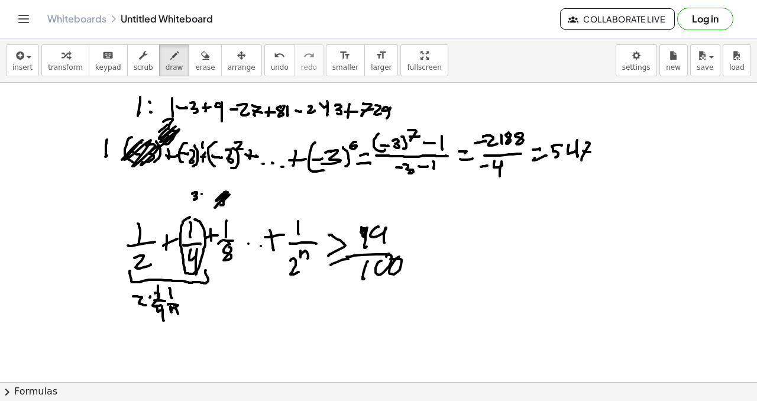
drag, startPoint x: 171, startPoint y: 312, endPoint x: 177, endPoint y: 314, distance: 6.9
drag, startPoint x: 83, startPoint y: 325, endPoint x: 90, endPoint y: 340, distance: 17.2
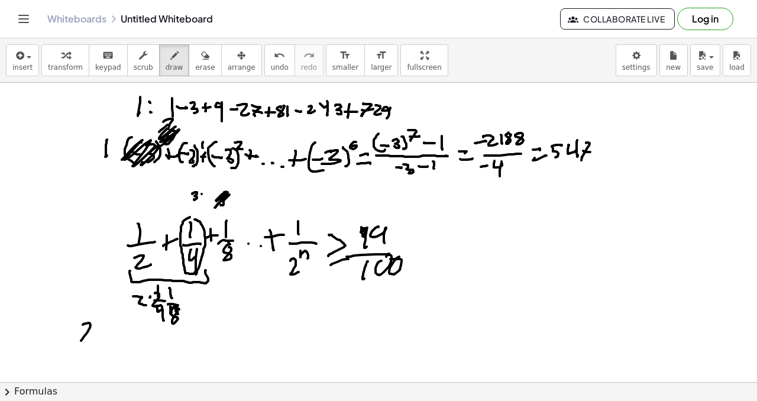
drag, startPoint x: 95, startPoint y: 318, endPoint x: 102, endPoint y: 324, distance: 8.8
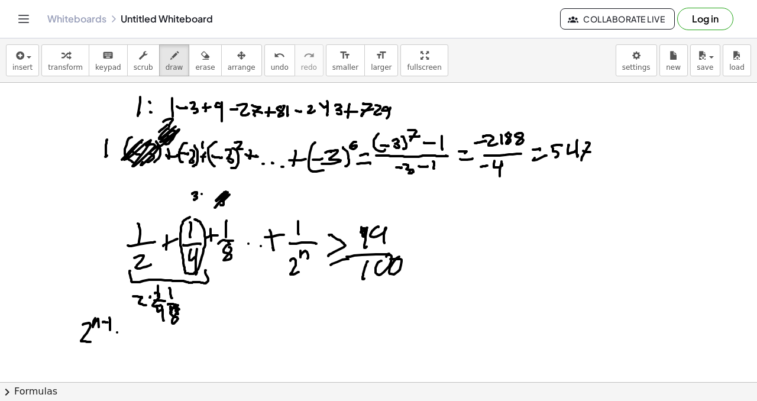
drag, startPoint x: 135, startPoint y: 313, endPoint x: 135, endPoint y: 327, distance: 13.6
drag, startPoint x: 126, startPoint y: 338, endPoint x: 134, endPoint y: 345, distance: 11.3
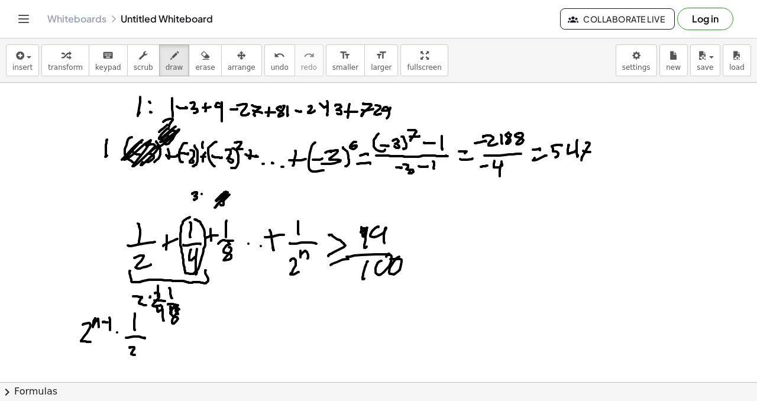
drag, startPoint x: 129, startPoint y: 347, endPoint x: 140, endPoint y: 349, distance: 10.9
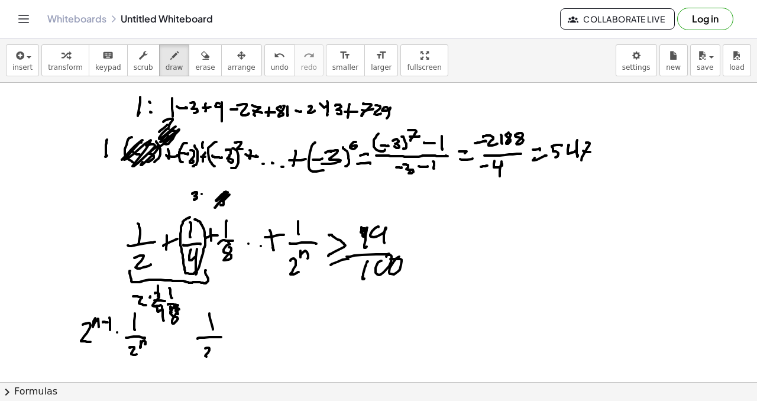
drag, startPoint x: 205, startPoint y: 348, endPoint x: 215, endPoint y: 346, distance: 9.8
drag, startPoint x: 227, startPoint y: 325, endPoint x: 233, endPoint y: 343, distance: 19.8
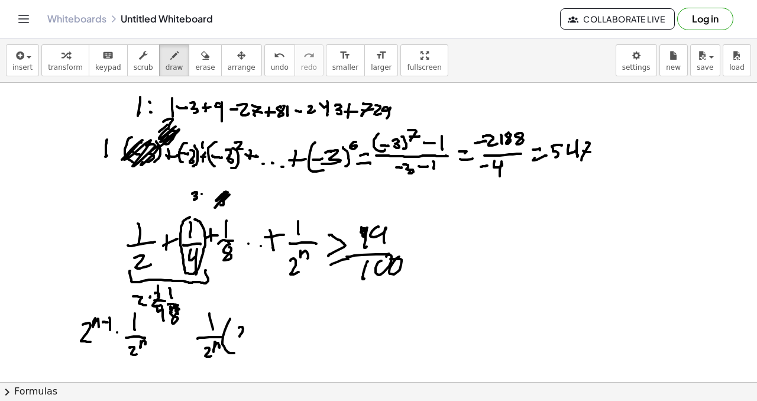
drag, startPoint x: 239, startPoint y: 328, endPoint x: 248, endPoint y: 329, distance: 9.0
drag, startPoint x: 257, startPoint y: 319, endPoint x: 260, endPoint y: 312, distance: 8.2
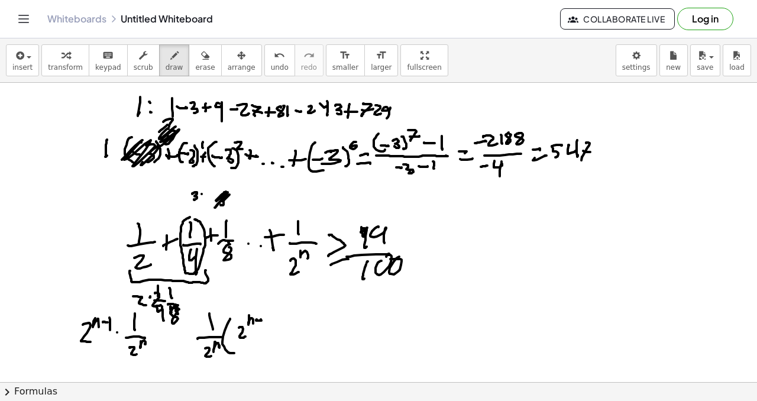
drag, startPoint x: 273, startPoint y: 325, endPoint x: 274, endPoint y: 336, distance: 11.3
drag, startPoint x: 284, startPoint y: 329, endPoint x: 290, endPoint y: 333, distance: 7.2
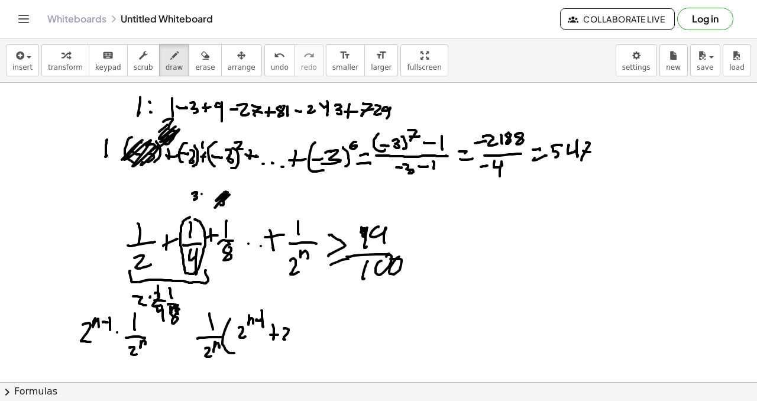
drag, startPoint x: 290, startPoint y: 319, endPoint x: 298, endPoint y: 322, distance: 9.0
drag, startPoint x: 302, startPoint y: 336, endPoint x: 300, endPoint y: 330, distance: 6.2
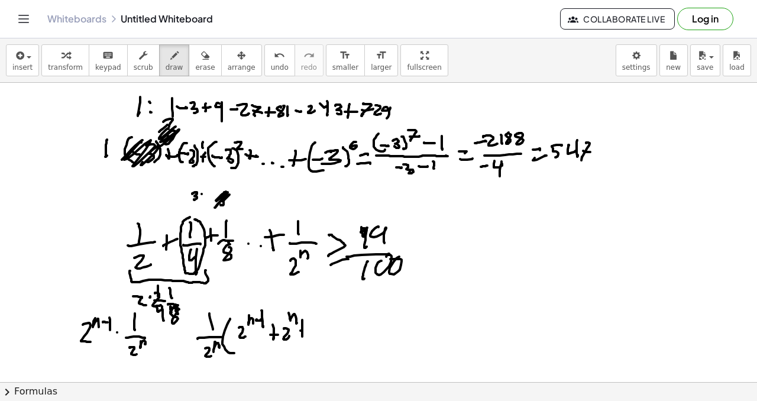
drag, startPoint x: 300, startPoint y: 330, endPoint x: 309, endPoint y: 329, distance: 9.0
drag, startPoint x: 316, startPoint y: 326, endPoint x: 324, endPoint y: 332, distance: 10.2
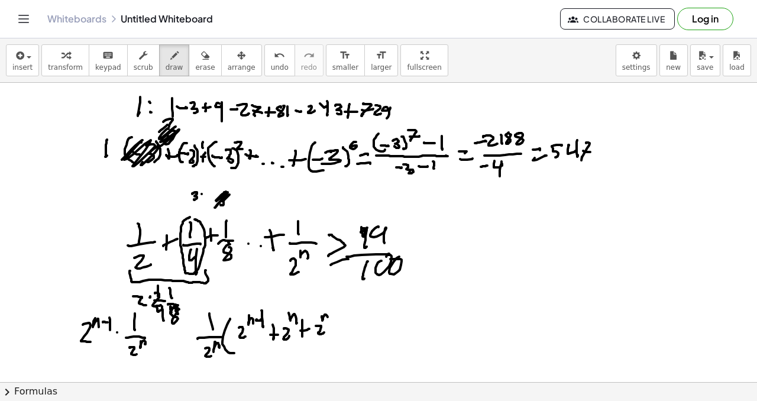
drag, startPoint x: 322, startPoint y: 316, endPoint x: 329, endPoint y: 316, distance: 7.7
drag, startPoint x: 302, startPoint y: 310, endPoint x: 308, endPoint y: 315, distance: 7.2
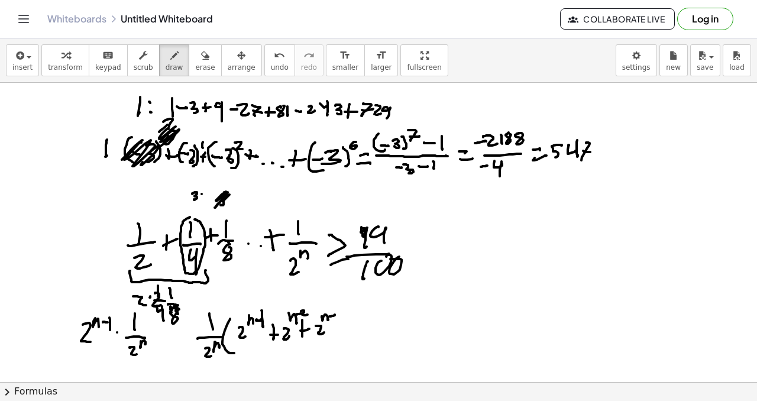
drag, startPoint x: 340, startPoint y: 310, endPoint x: 342, endPoint y: 321, distance: 10.8
drag, startPoint x: 349, startPoint y: 317, endPoint x: 346, endPoint y: 327, distance: 10.3
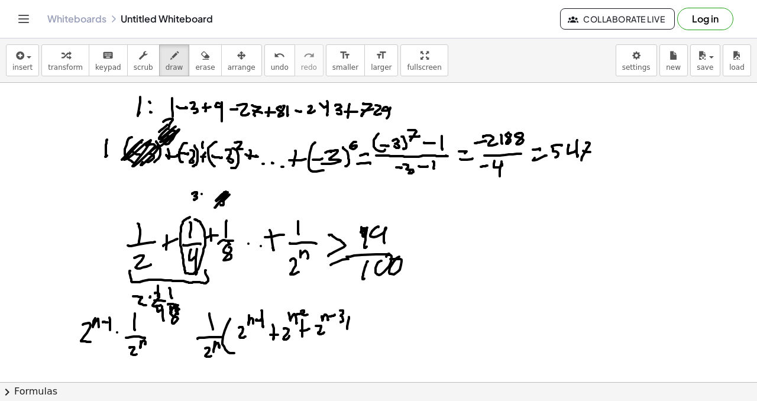
drag, startPoint x: 344, startPoint y: 323, endPoint x: 351, endPoint y: 317, distance: 9.6
drag, startPoint x: 359, startPoint y: 328, endPoint x: 365, endPoint y: 331, distance: 6.9
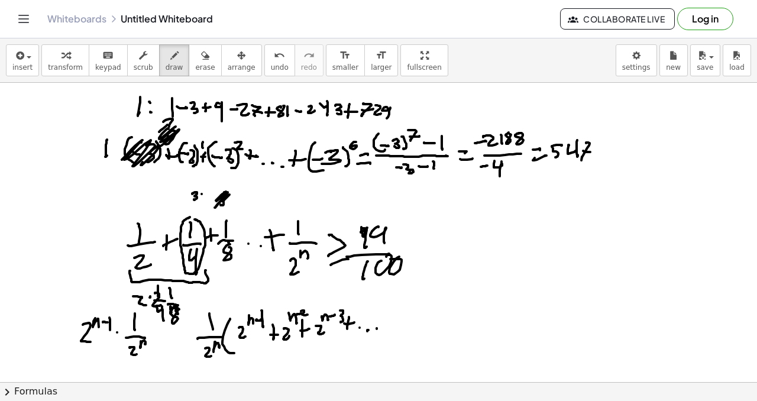
drag, startPoint x: 385, startPoint y: 318, endPoint x: 384, endPoint y: 332, distance: 13.6
drag, startPoint x: 394, startPoint y: 322, endPoint x: 401, endPoint y: 323, distance: 7.1
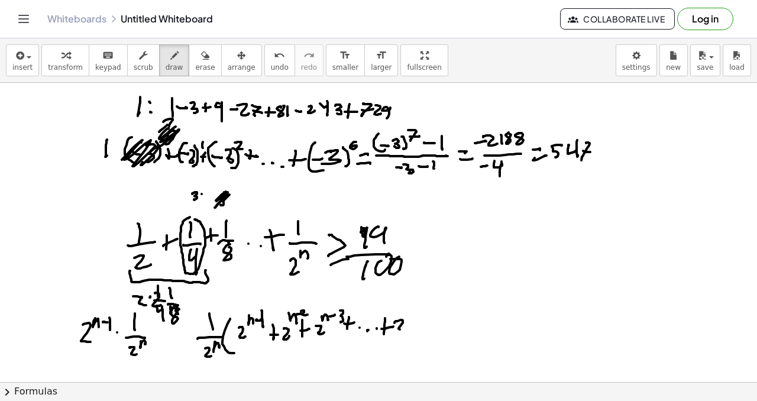
drag, startPoint x: 415, startPoint y: 320, endPoint x: 414, endPoint y: 326, distance: 6.0
drag, startPoint x: 428, startPoint y: 318, endPoint x: 431, endPoint y: 310, distance: 8.2
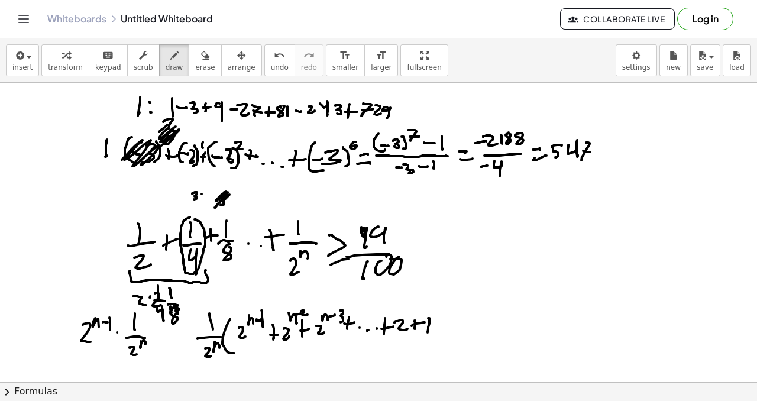
drag, startPoint x: 436, startPoint y: 310, endPoint x: 429, endPoint y: 330, distance: 21.3
drag, startPoint x: 453, startPoint y: 313, endPoint x: 459, endPoint y: 322, distance: 11.2
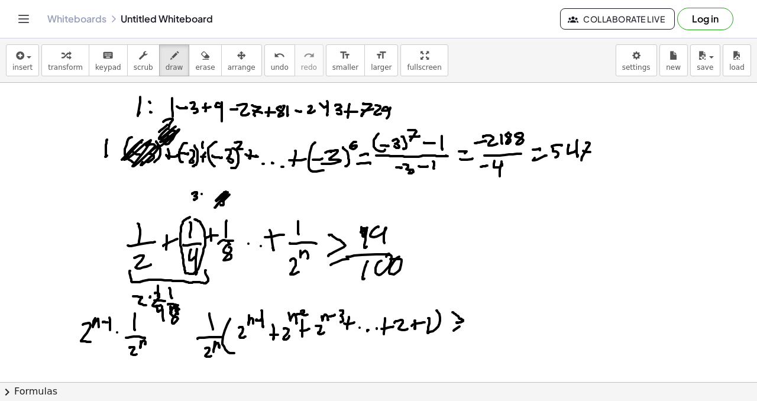
drag, startPoint x: 453, startPoint y: 330, endPoint x: 465, endPoint y: 325, distance: 13.2
drag, startPoint x: 478, startPoint y: 309, endPoint x: 491, endPoint y: 307, distance: 13.8
drag, startPoint x: 491, startPoint y: 304, endPoint x: 499, endPoint y: 319, distance: 17.2
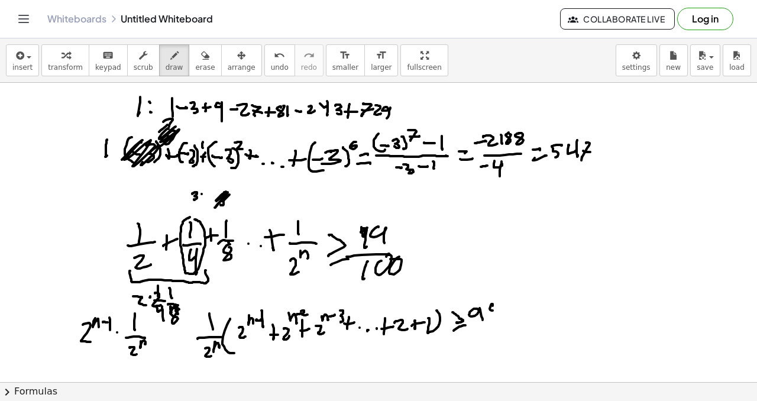
drag, startPoint x: 469, startPoint y: 325, endPoint x: 473, endPoint y: 333, distance: 9.3
drag, startPoint x: 468, startPoint y: 334, endPoint x: 479, endPoint y: 335, distance: 11.3
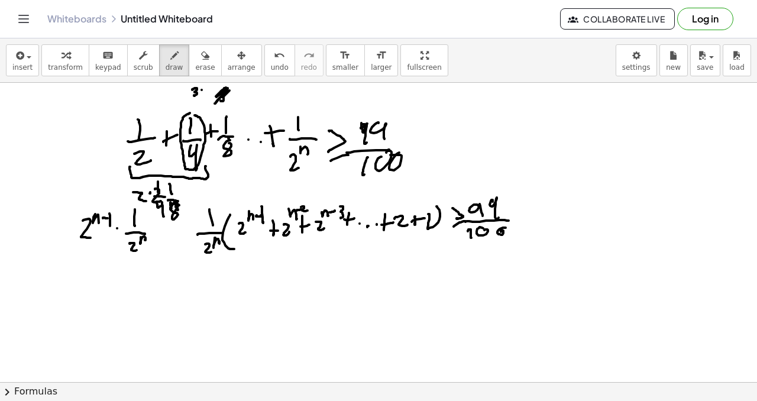
scroll to position [102, 0]
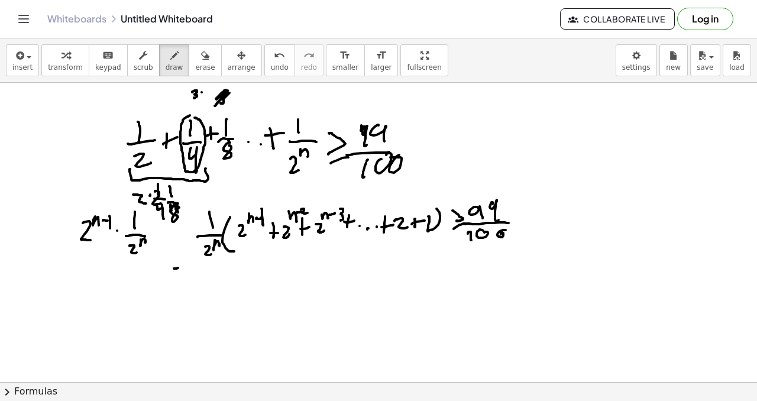
click at [180, 269] on div at bounding box center [378, 318] width 757 height 675
click at [179, 279] on div at bounding box center [378, 318] width 757 height 675
drag, startPoint x: 187, startPoint y: 260, endPoint x: 181, endPoint y: 278, distance: 19.4
click at [180, 279] on div at bounding box center [378, 318] width 757 height 675
drag, startPoint x: 213, startPoint y: 261, endPoint x: 214, endPoint y: 271, distance: 10.1
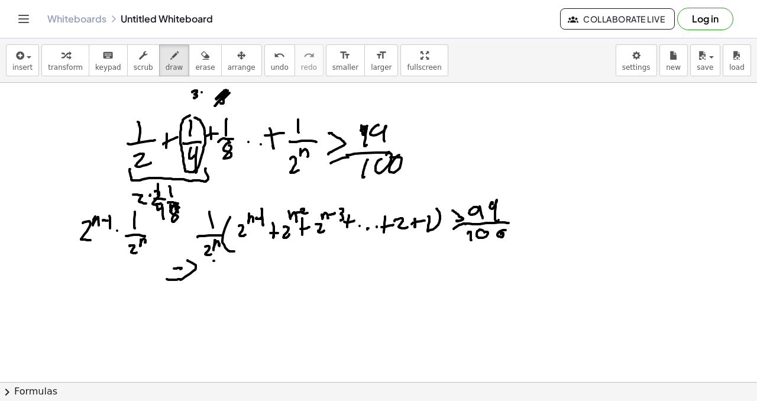
click at [215, 272] on div at bounding box center [378, 318] width 757 height 675
drag, startPoint x: 206, startPoint y: 274, endPoint x: 222, endPoint y: 274, distance: 16.6
click at [222, 274] on div at bounding box center [378, 318] width 757 height 675
drag, startPoint x: 203, startPoint y: 281, endPoint x: 212, endPoint y: 289, distance: 11.4
click at [211, 289] on div at bounding box center [378, 318] width 757 height 675
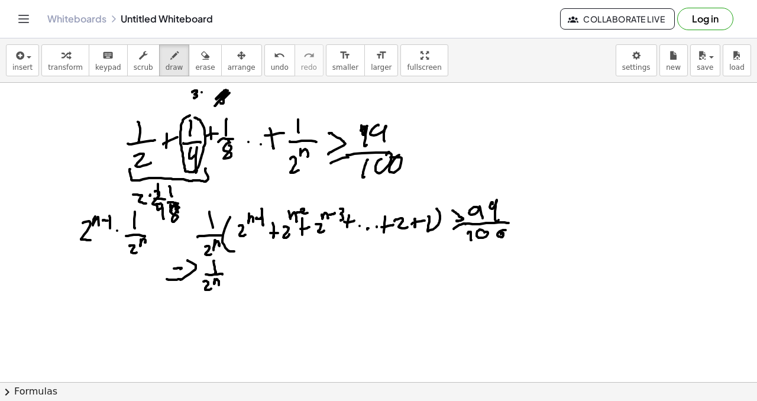
drag, startPoint x: 215, startPoint y: 279, endPoint x: 224, endPoint y: 278, distance: 9.5
click at [219, 283] on div at bounding box center [378, 318] width 757 height 675
drag, startPoint x: 230, startPoint y: 264, endPoint x: 239, endPoint y: 283, distance: 20.4
click at [240, 283] on div at bounding box center [378, 318] width 757 height 675
drag, startPoint x: 247, startPoint y: 260, endPoint x: 251, endPoint y: 265, distance: 6.7
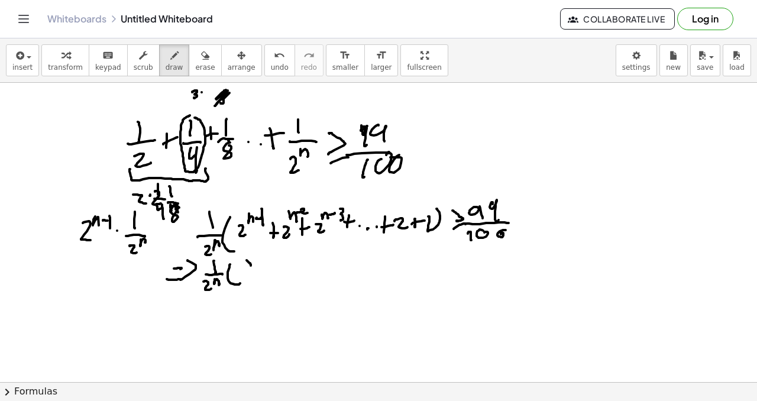
click at [251, 265] on div at bounding box center [378, 318] width 757 height 675
drag, startPoint x: 246, startPoint y: 267, endPoint x: 252, endPoint y: 257, distance: 11.7
click at [252, 257] on div at bounding box center [378, 318] width 757 height 675
drag, startPoint x: 244, startPoint y: 259, endPoint x: 255, endPoint y: 262, distance: 11.2
click at [256, 264] on div at bounding box center [378, 318] width 757 height 675
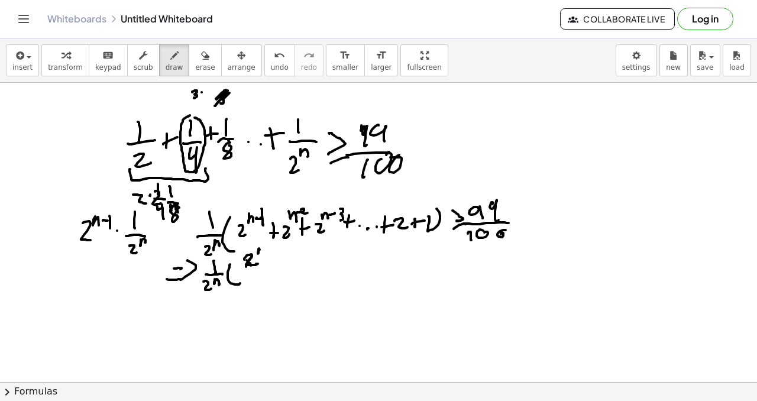
drag, startPoint x: 259, startPoint y: 248, endPoint x: 267, endPoint y: 251, distance: 8.2
click at [265, 254] on div at bounding box center [378, 318] width 757 height 675
click at [277, 258] on div at bounding box center [378, 318] width 757 height 675
click at [280, 266] on div at bounding box center [378, 318] width 757 height 675
click at [285, 271] on div at bounding box center [378, 318] width 757 height 675
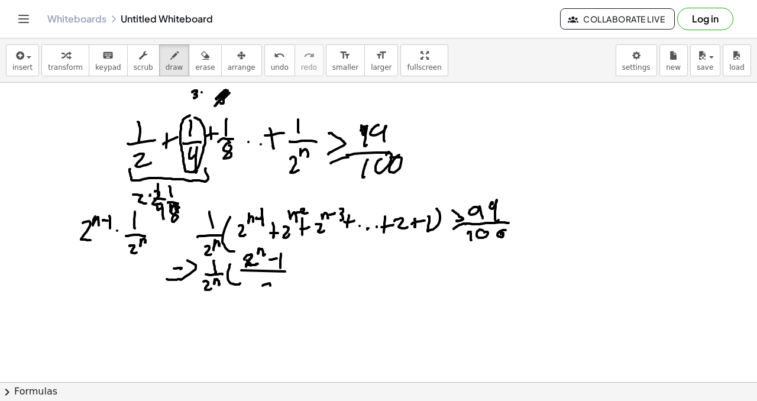
drag, startPoint x: 262, startPoint y: 286, endPoint x: 276, endPoint y: 288, distance: 13.8
click at [276, 289] on div at bounding box center [378, 318] width 757 height 675
drag, startPoint x: 272, startPoint y: 285, endPoint x: 265, endPoint y: 303, distance: 19.7
click at [257, 322] on div at bounding box center [378, 318] width 757 height 675
drag, startPoint x: 205, startPoint y: 289, endPoint x: 223, endPoint y: 290, distance: 17.8
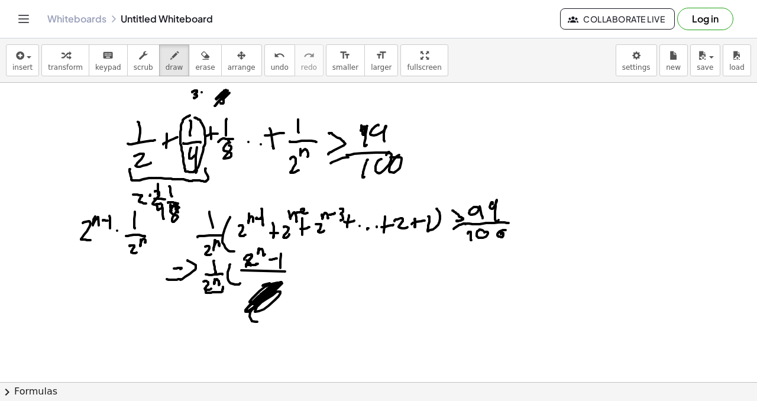
click at [223, 287] on div at bounding box center [378, 318] width 757 height 675
drag, startPoint x: 174, startPoint y: 310, endPoint x: 180, endPoint y: 326, distance: 16.5
click at [179, 327] on div at bounding box center [378, 318] width 757 height 675
click at [182, 309] on div at bounding box center [378, 318] width 757 height 675
click at [192, 311] on div at bounding box center [378, 318] width 757 height 675
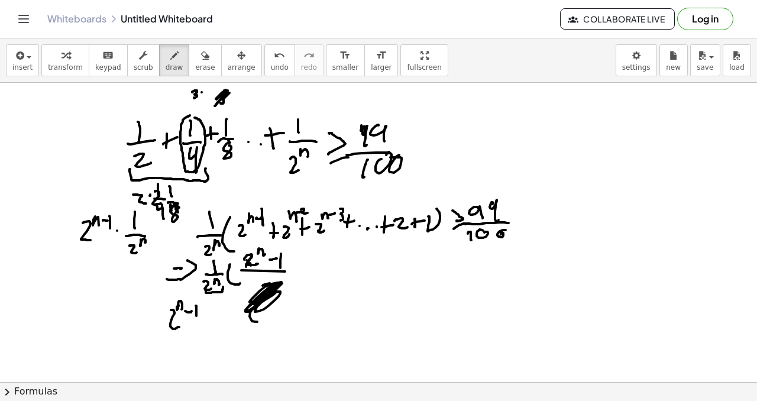
drag, startPoint x: 196, startPoint y: 306, endPoint x: 199, endPoint y: 313, distance: 8.0
click at [197, 316] on div at bounding box center [378, 318] width 757 height 675
drag, startPoint x: 163, startPoint y: 330, endPoint x: 195, endPoint y: 333, distance: 31.5
click at [208, 330] on div at bounding box center [378, 318] width 757 height 675
drag, startPoint x: 173, startPoint y: 344, endPoint x: 186, endPoint y: 347, distance: 12.8
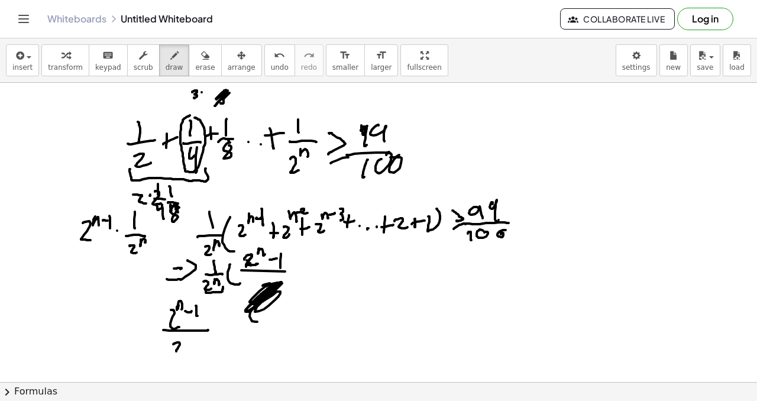
click at [187, 351] on div at bounding box center [378, 318] width 757 height 675
drag, startPoint x: 187, startPoint y: 339, endPoint x: 195, endPoint y: 343, distance: 8.2
click at [195, 343] on div at bounding box center [378, 318] width 757 height 675
drag, startPoint x: 219, startPoint y: 326, endPoint x: 225, endPoint y: 337, distance: 12.7
click at [225, 337] on div at bounding box center [378, 318] width 757 height 675
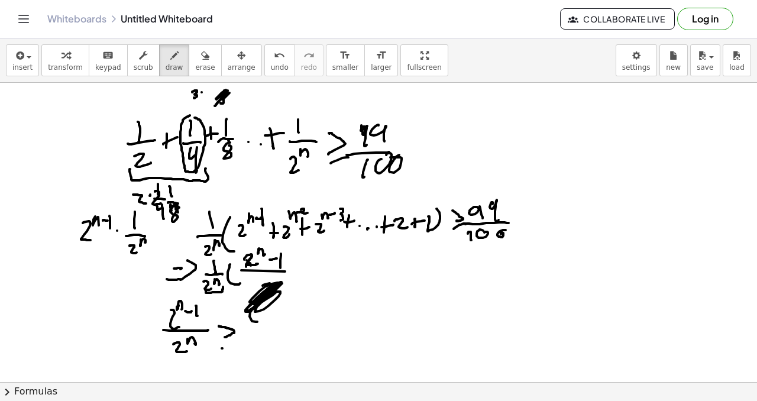
drag, startPoint x: 222, startPoint y: 348, endPoint x: 242, endPoint y: 345, distance: 20.9
click at [242, 346] on div at bounding box center [378, 318] width 757 height 675
drag, startPoint x: 258, startPoint y: 334, endPoint x: 264, endPoint y: 351, distance: 17.6
click at [264, 351] on div at bounding box center [378, 318] width 757 height 675
drag, startPoint x: 279, startPoint y: 333, endPoint x: 286, endPoint y: 345, distance: 13.5
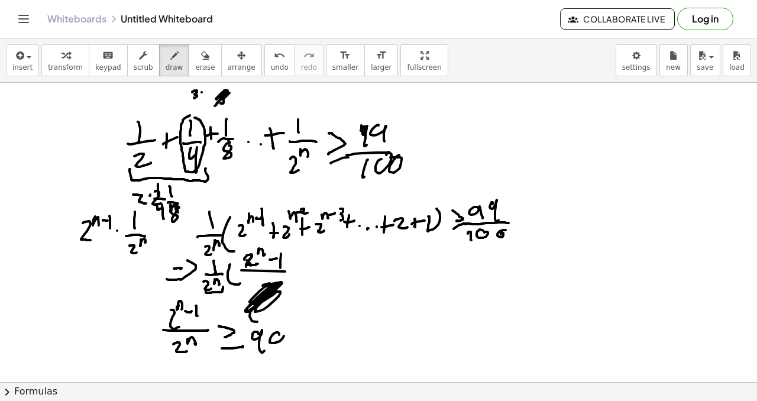
click at [286, 354] on div at bounding box center [378, 318] width 757 height 675
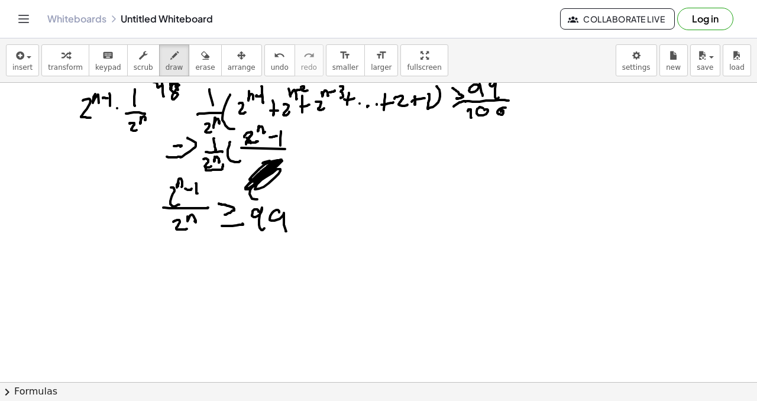
scroll to position [229, 0]
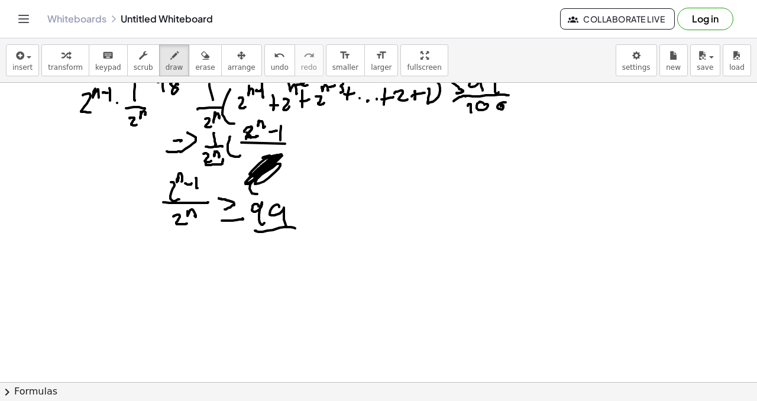
drag, startPoint x: 256, startPoint y: 231, endPoint x: 273, endPoint y: 235, distance: 17.6
click at [293, 228] on div at bounding box center [378, 190] width 757 height 675
drag, startPoint x: 262, startPoint y: 252, endPoint x: 275, endPoint y: 242, distance: 15.6
click at [264, 252] on div at bounding box center [378, 190] width 757 height 675
drag, startPoint x: 272, startPoint y: 241, endPoint x: 284, endPoint y: 245, distance: 12.5
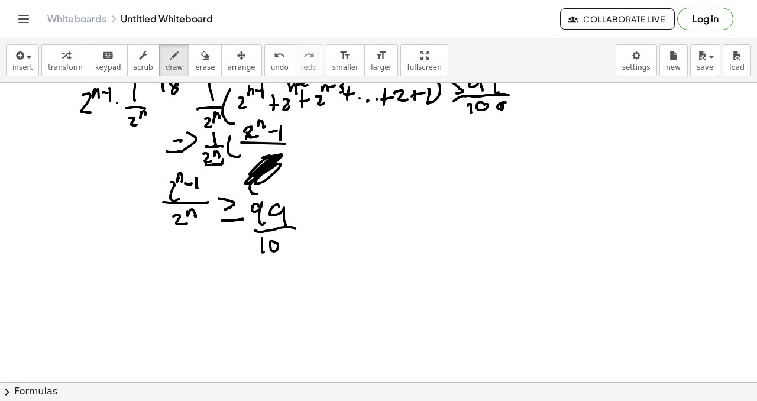
click at [277, 245] on div at bounding box center [378, 190] width 757 height 675
click at [281, 247] on div at bounding box center [378, 190] width 757 height 675
drag, startPoint x: 180, startPoint y: 166, endPoint x: 168, endPoint y: 222, distance: 57.9
click at [168, 222] on div at bounding box center [378, 190] width 757 height 675
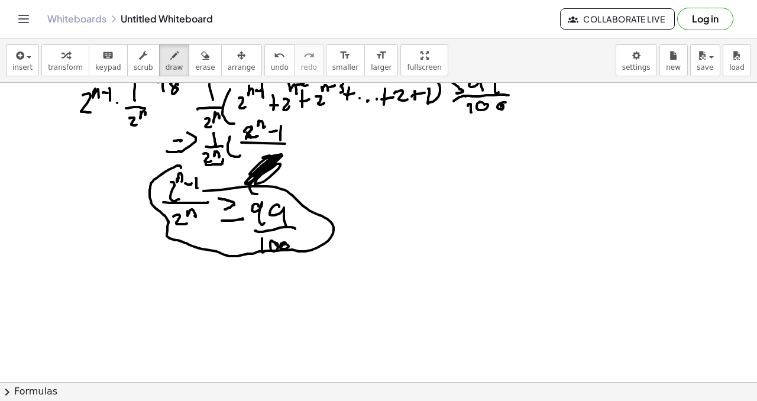
drag, startPoint x: 168, startPoint y: 224, endPoint x: 138, endPoint y: 192, distance: 44.3
click at [144, 195] on div at bounding box center [378, 190] width 757 height 675
click at [138, 192] on div at bounding box center [378, 190] width 757 height 675
click at [271, 57] on div "undo" at bounding box center [280, 55] width 18 height 14
click at [271, 64] on span "undo" at bounding box center [280, 67] width 18 height 8
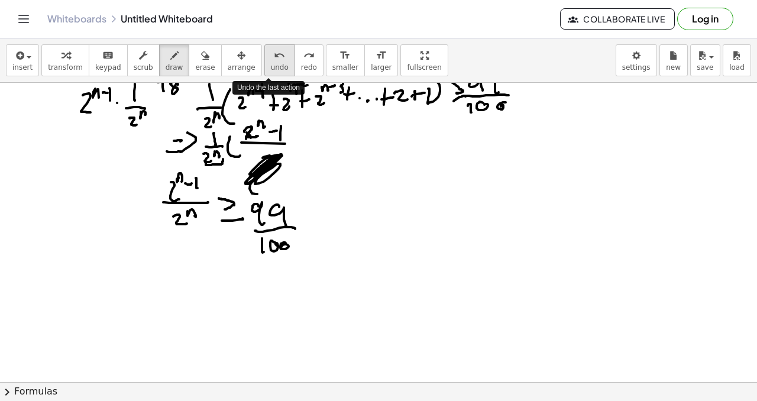
click at [271, 64] on span "undo" at bounding box center [280, 67] width 18 height 8
drag, startPoint x: 203, startPoint y: 187, endPoint x: 208, endPoint y: 206, distance: 19.5
click at [208, 206] on div at bounding box center [378, 190] width 757 height 675
drag, startPoint x: 208, startPoint y: 203, endPoint x: 213, endPoint y: 209, distance: 8.0
click at [213, 209] on div at bounding box center [378, 190] width 757 height 675
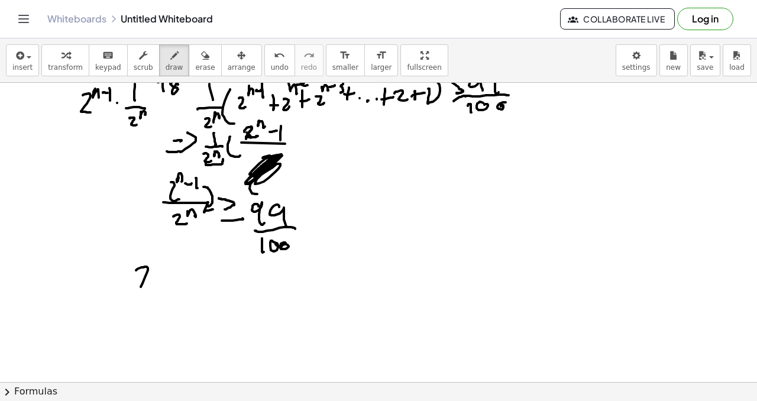
drag, startPoint x: 137, startPoint y: 270, endPoint x: 152, endPoint y: 277, distance: 17.2
click at [150, 286] on div at bounding box center [378, 190] width 757 height 675
drag, startPoint x: 153, startPoint y: 264, endPoint x: 159, endPoint y: 274, distance: 12.5
click at [159, 274] on div at bounding box center [378, 190] width 757 height 675
drag, startPoint x: 106, startPoint y: 271, endPoint x: 98, endPoint y: 278, distance: 10.5
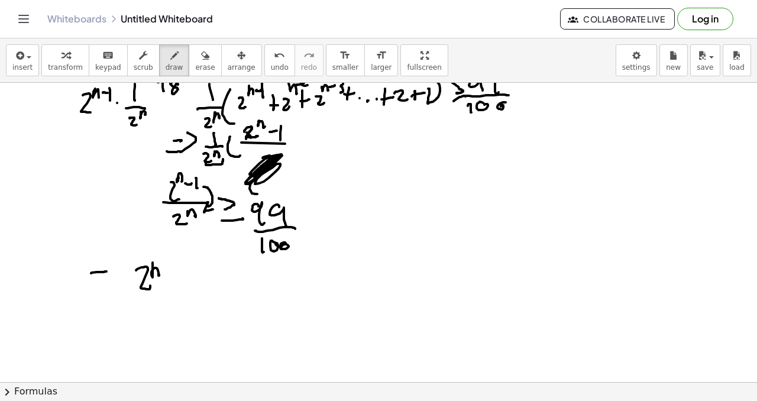
click at [106, 271] on div at bounding box center [378, 190] width 757 height 675
drag, startPoint x: 103, startPoint y: 280, endPoint x: 110, endPoint y: 268, distance: 13.8
click at [109, 277] on div at bounding box center [378, 190] width 757 height 675
drag, startPoint x: 111, startPoint y: 262, endPoint x: 114, endPoint y: 280, distance: 18.5
click at [112, 282] on div at bounding box center [378, 190] width 757 height 675
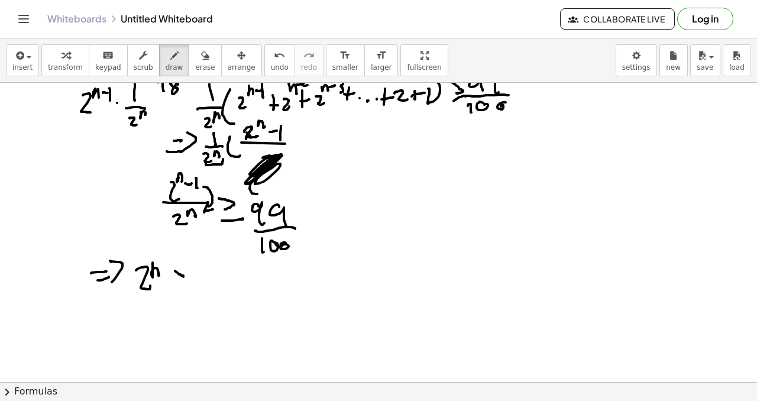
drag, startPoint x: 175, startPoint y: 271, endPoint x: 177, endPoint y: 278, distance: 7.3
click at [177, 278] on div at bounding box center [378, 190] width 757 height 675
drag, startPoint x: 178, startPoint y: 281, endPoint x: 190, endPoint y: 280, distance: 12.5
click at [190, 280] on div at bounding box center [378, 190] width 757 height 675
drag, startPoint x: 196, startPoint y: 269, endPoint x: 199, endPoint y: 283, distance: 13.9
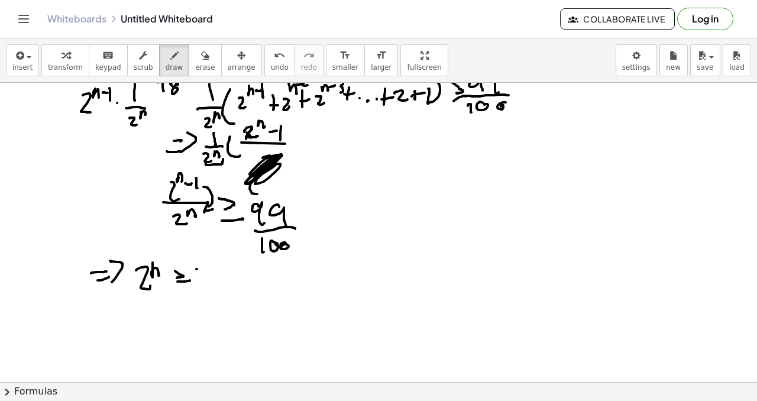
click at [199, 285] on div at bounding box center [378, 190] width 757 height 675
drag, startPoint x: 210, startPoint y: 270, endPoint x: 209, endPoint y: 262, distance: 7.7
click at [209, 262] on div at bounding box center [378, 190] width 757 height 675
drag, startPoint x: 221, startPoint y: 280, endPoint x: 224, endPoint y: 264, distance: 16.4
click at [226, 263] on div at bounding box center [378, 190] width 757 height 675
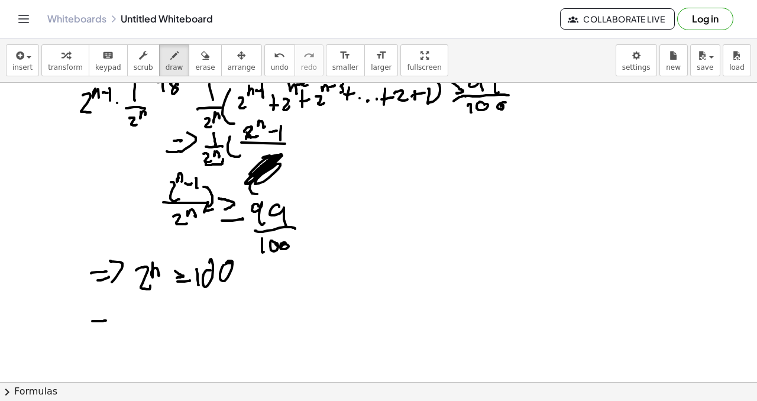
drag, startPoint x: 93, startPoint y: 321, endPoint x: 101, endPoint y: 323, distance: 8.0
click at [105, 320] on div at bounding box center [378, 190] width 757 height 675
drag, startPoint x: 96, startPoint y: 329, endPoint x: 106, endPoint y: 322, distance: 12.3
click at [108, 328] on div at bounding box center [378, 190] width 757 height 675
drag, startPoint x: 115, startPoint y: 318, endPoint x: 115, endPoint y: 330, distance: 12.4
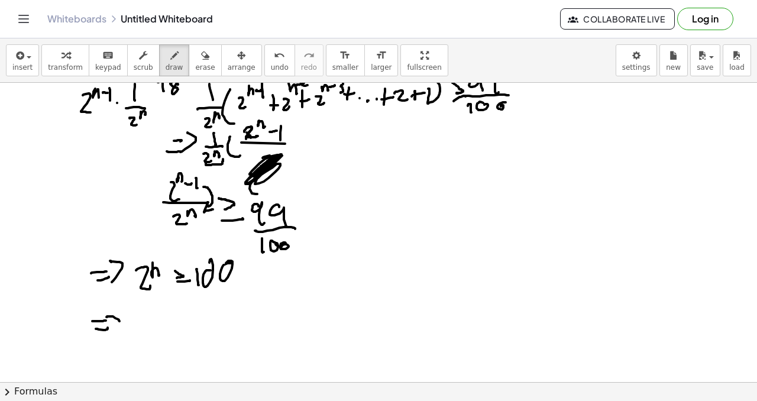
click at [111, 330] on div at bounding box center [378, 190] width 757 height 675
drag, startPoint x: 128, startPoint y: 313, endPoint x: 142, endPoint y: 324, distance: 18.1
click at [141, 327] on div at bounding box center [378, 190] width 757 height 675
click at [156, 310] on div at bounding box center [378, 190] width 757 height 675
drag, startPoint x: 155, startPoint y: 306, endPoint x: 159, endPoint y: 316, distance: 11.4
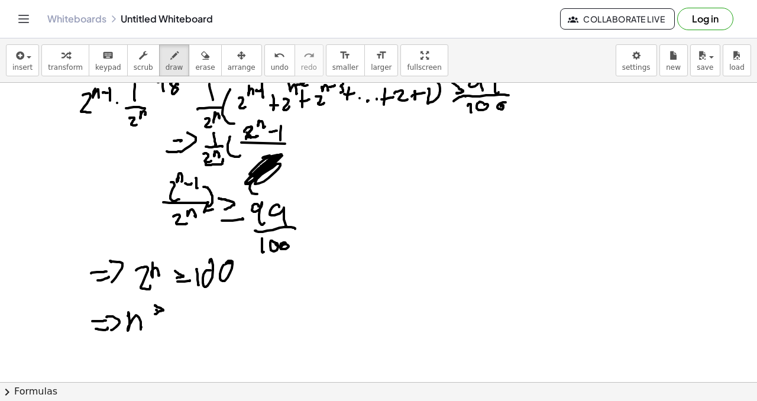
click at [155, 315] on div at bounding box center [378, 190] width 757 height 675
click at [166, 320] on div at bounding box center [378, 190] width 757 height 675
drag, startPoint x: 189, startPoint y: 299, endPoint x: 183, endPoint y: 312, distance: 13.5
click at [183, 316] on div at bounding box center [378, 190] width 757 height 675
click at [196, 307] on div at bounding box center [378, 190] width 757 height 675
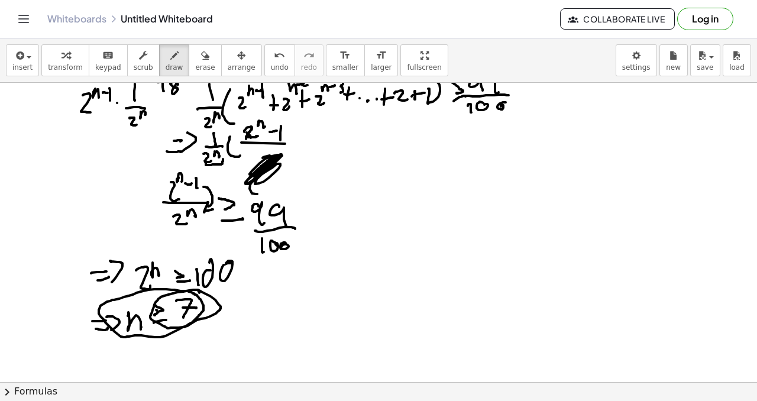
drag, startPoint x: 199, startPoint y: 293, endPoint x: 181, endPoint y: 302, distance: 20.4
click at [178, 298] on div at bounding box center [378, 190] width 757 height 675
drag, startPoint x: 243, startPoint y: 330, endPoint x: 255, endPoint y: 326, distance: 13.1
click at [253, 331] on div at bounding box center [378, 190] width 757 height 675
click at [262, 324] on div at bounding box center [378, 190] width 757 height 675
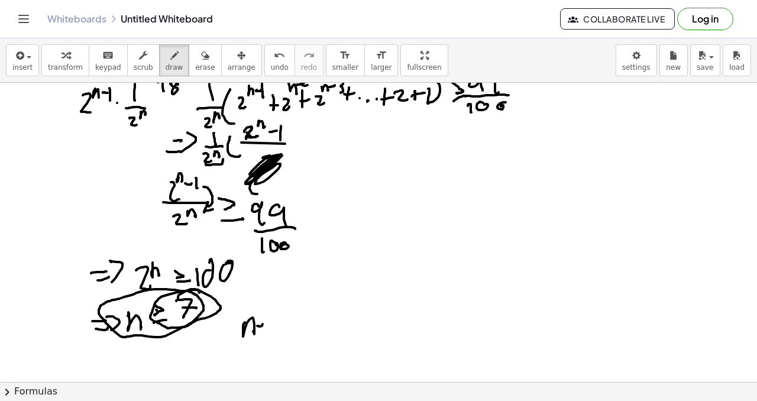
drag, startPoint x: 258, startPoint y: 339, endPoint x: 268, endPoint y: 333, distance: 10.9
click at [268, 335] on div at bounding box center [378, 190] width 757 height 675
drag, startPoint x: 275, startPoint y: 318, endPoint x: 265, endPoint y: 329, distance: 14.2
click at [267, 336] on div at bounding box center [378, 190] width 757 height 675
drag, startPoint x: 267, startPoint y: 326, endPoint x: 272, endPoint y: 322, distance: 6.7
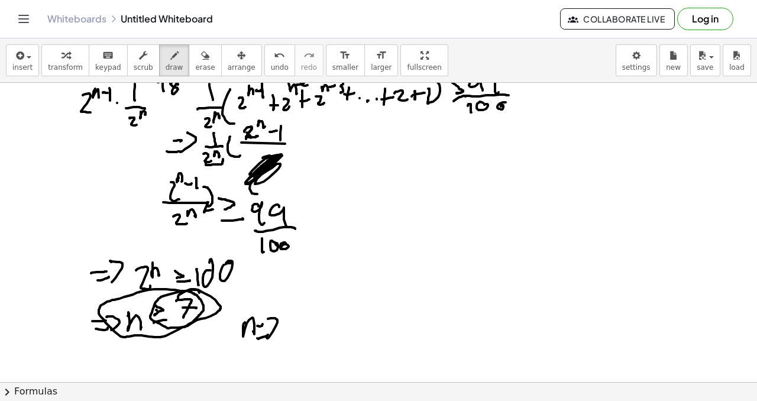
click at [274, 325] on div at bounding box center [378, 190] width 757 height 675
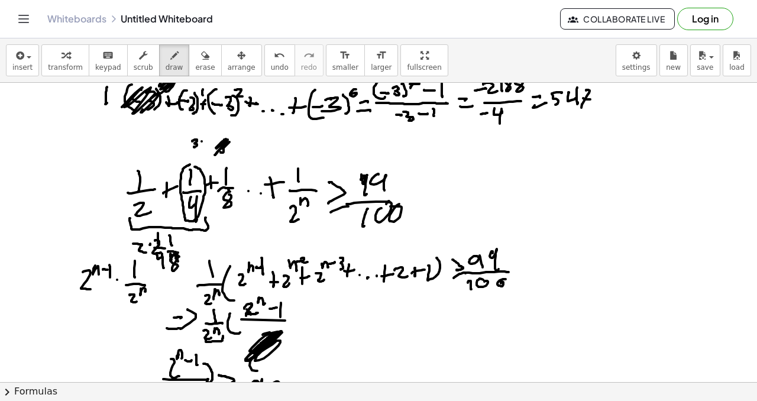
scroll to position [0, 0]
